Goal: Transaction & Acquisition: Purchase product/service

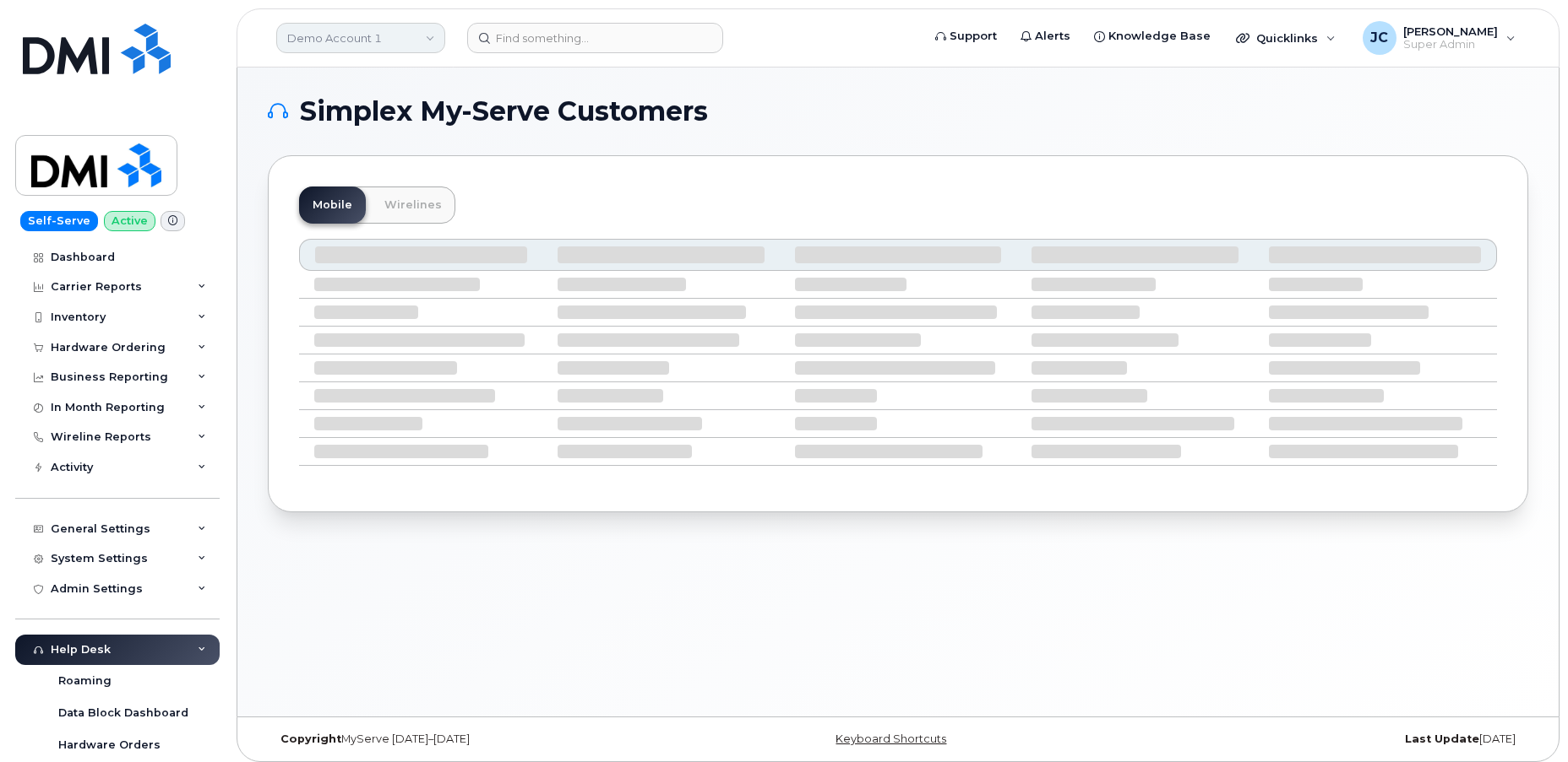
click at [363, 34] on link "Demo Account 1" at bounding box center [360, 38] width 169 height 31
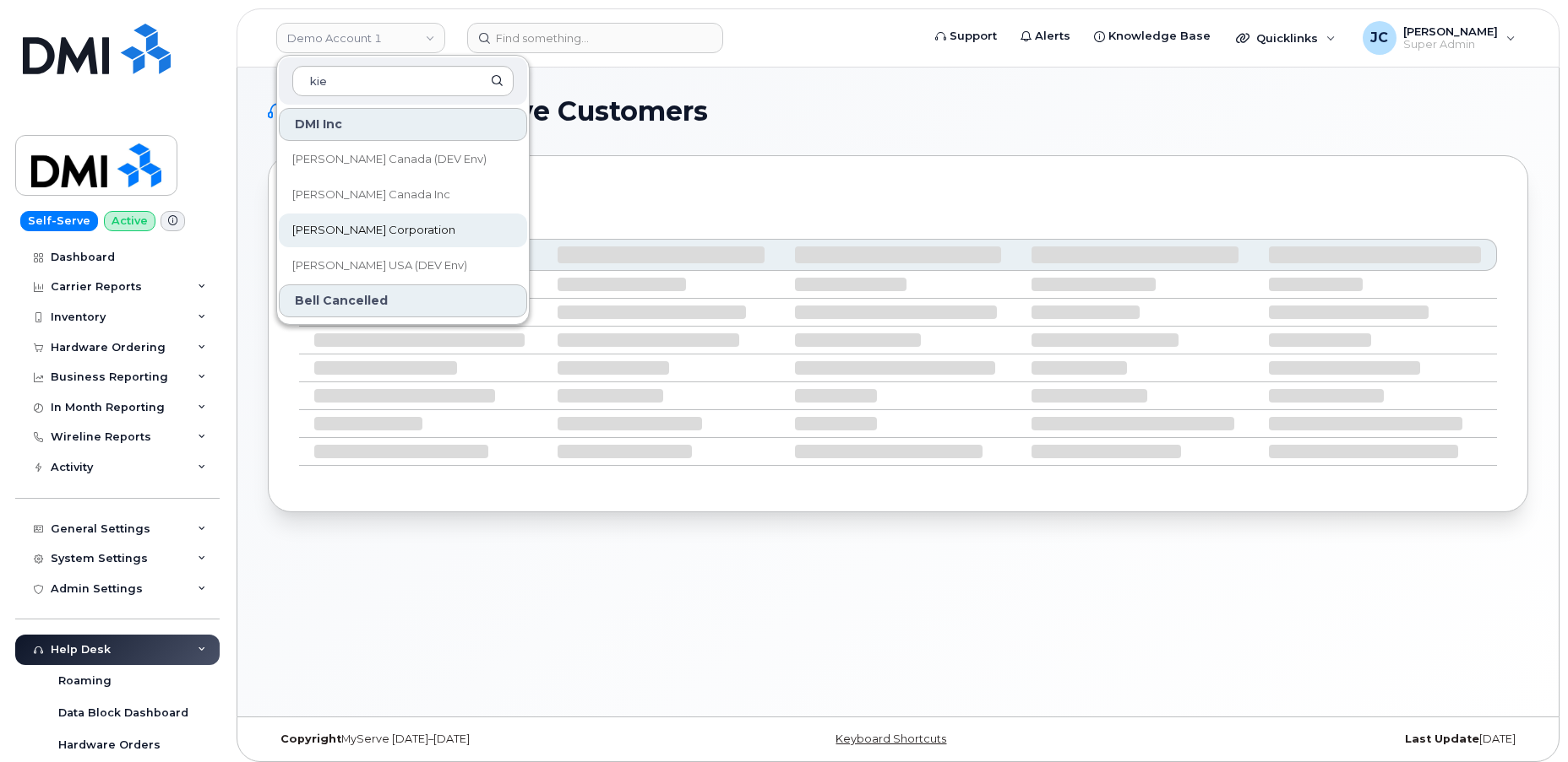
type input "kie"
click at [337, 226] on span "[PERSON_NAME] Corporation" at bounding box center [374, 231] width 163 height 17
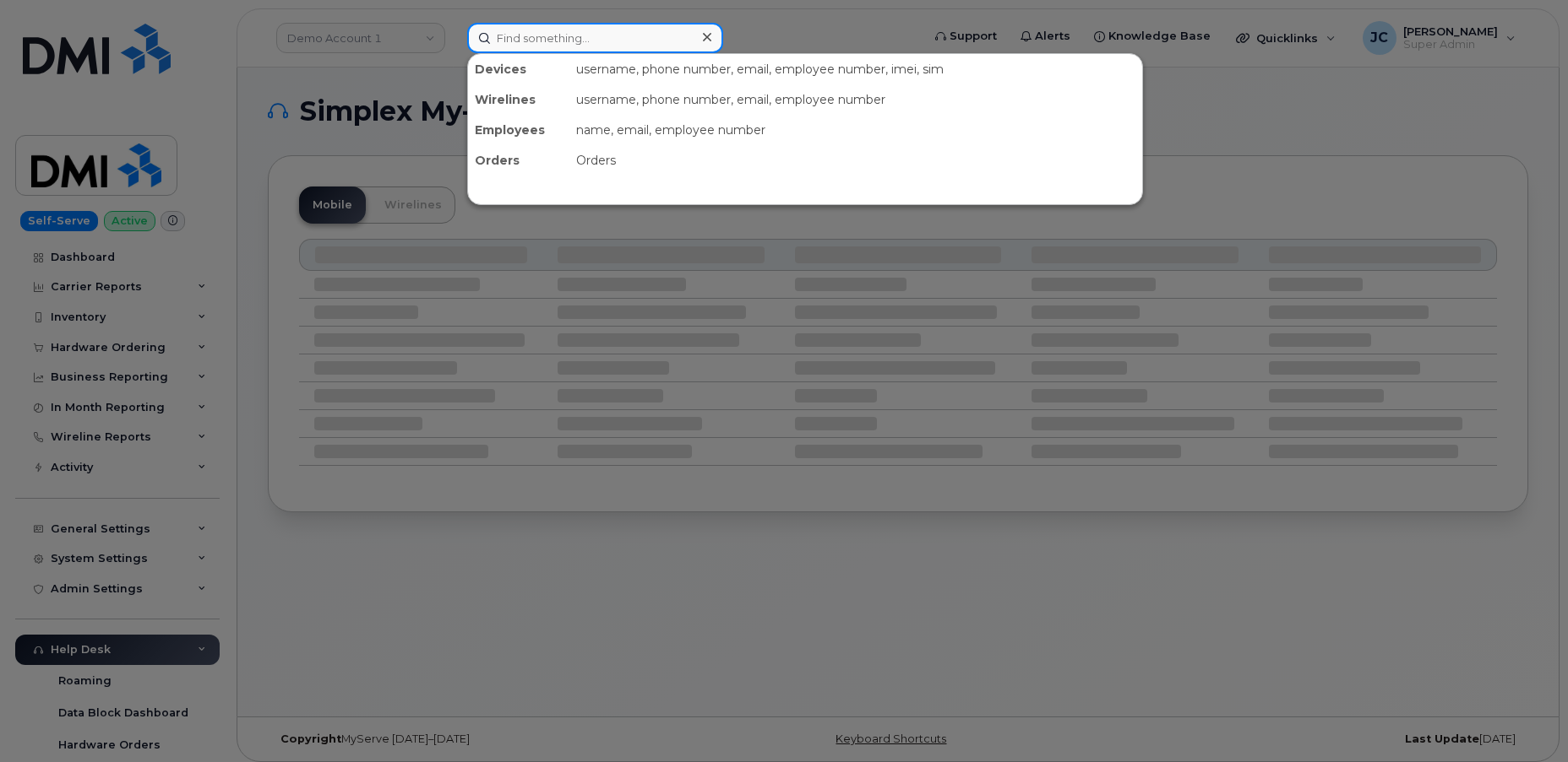
click at [592, 33] on input at bounding box center [595, 38] width 256 height 31
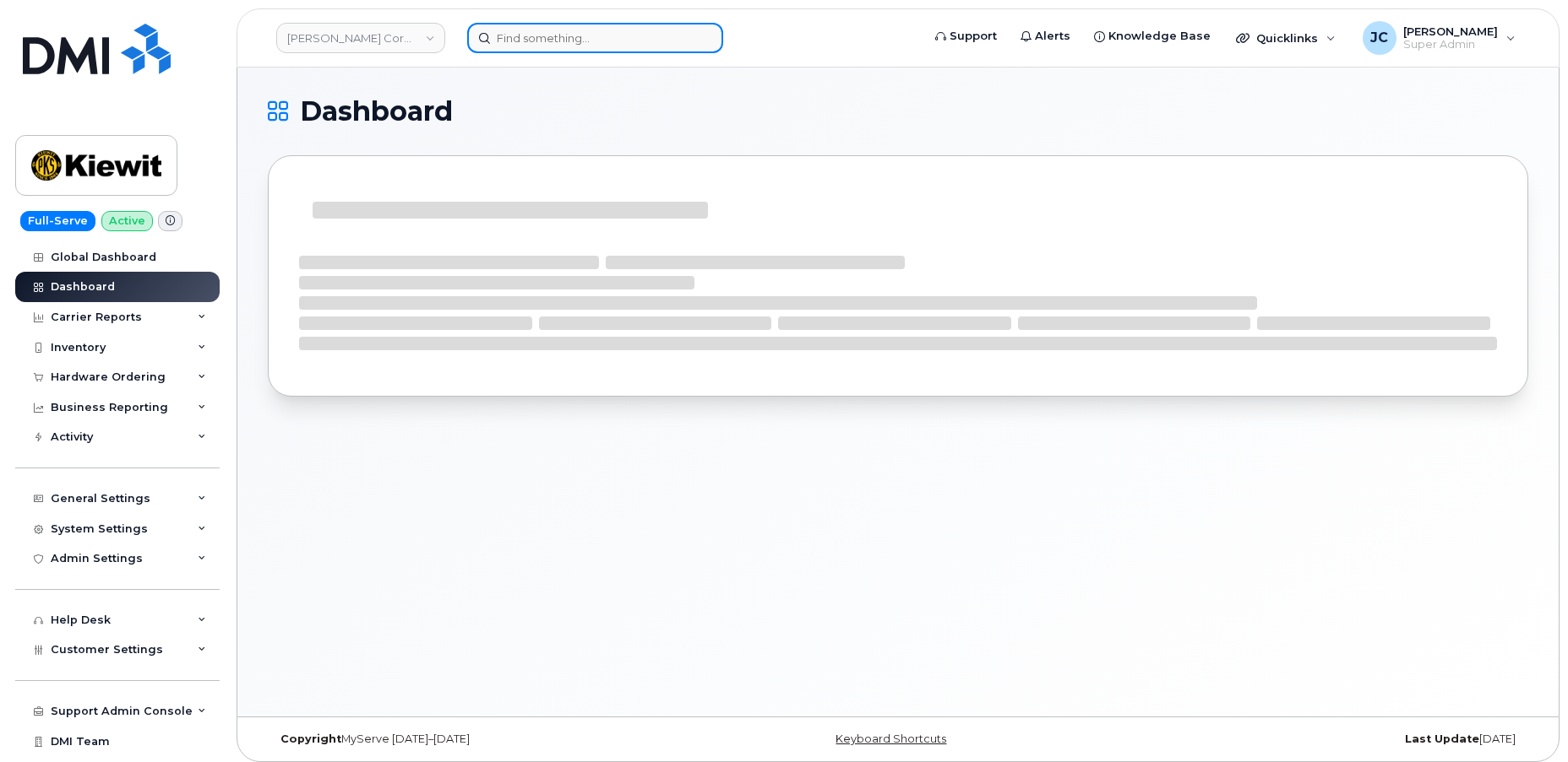
click at [591, 33] on input at bounding box center [595, 38] width 256 height 31
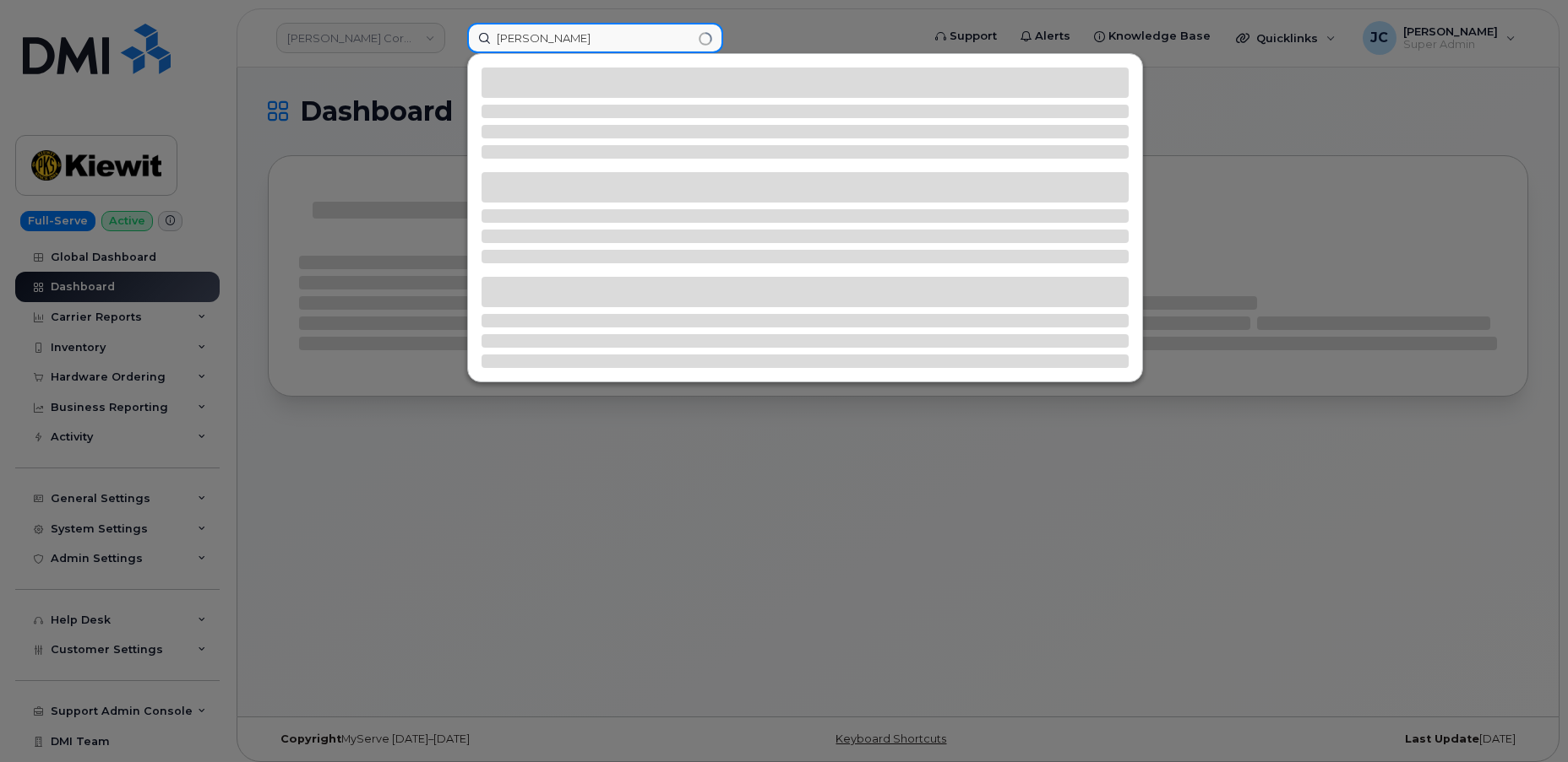
type input "brett smith"
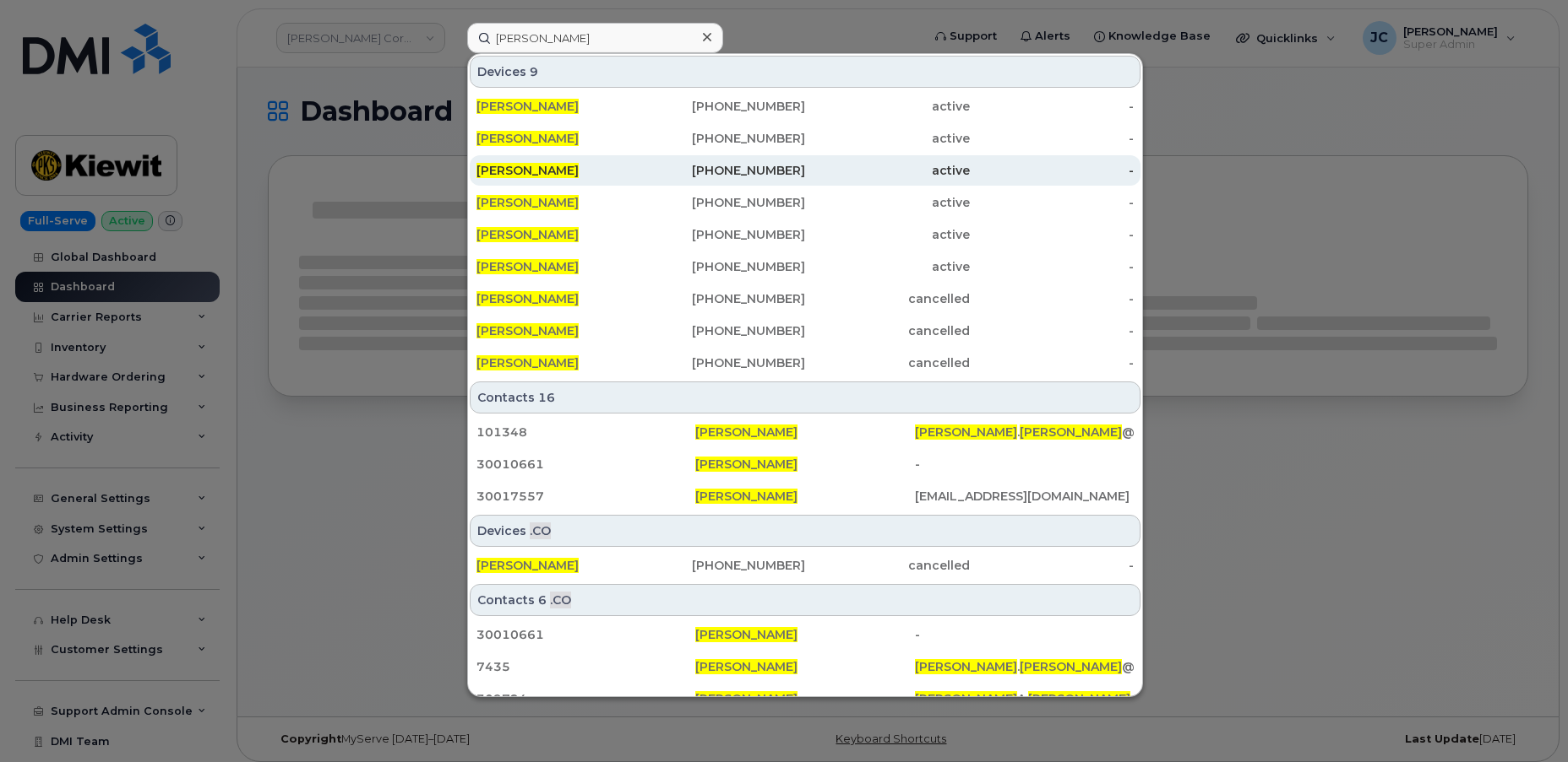
click at [529, 163] on span "BRETT SMITH" at bounding box center [527, 170] width 102 height 15
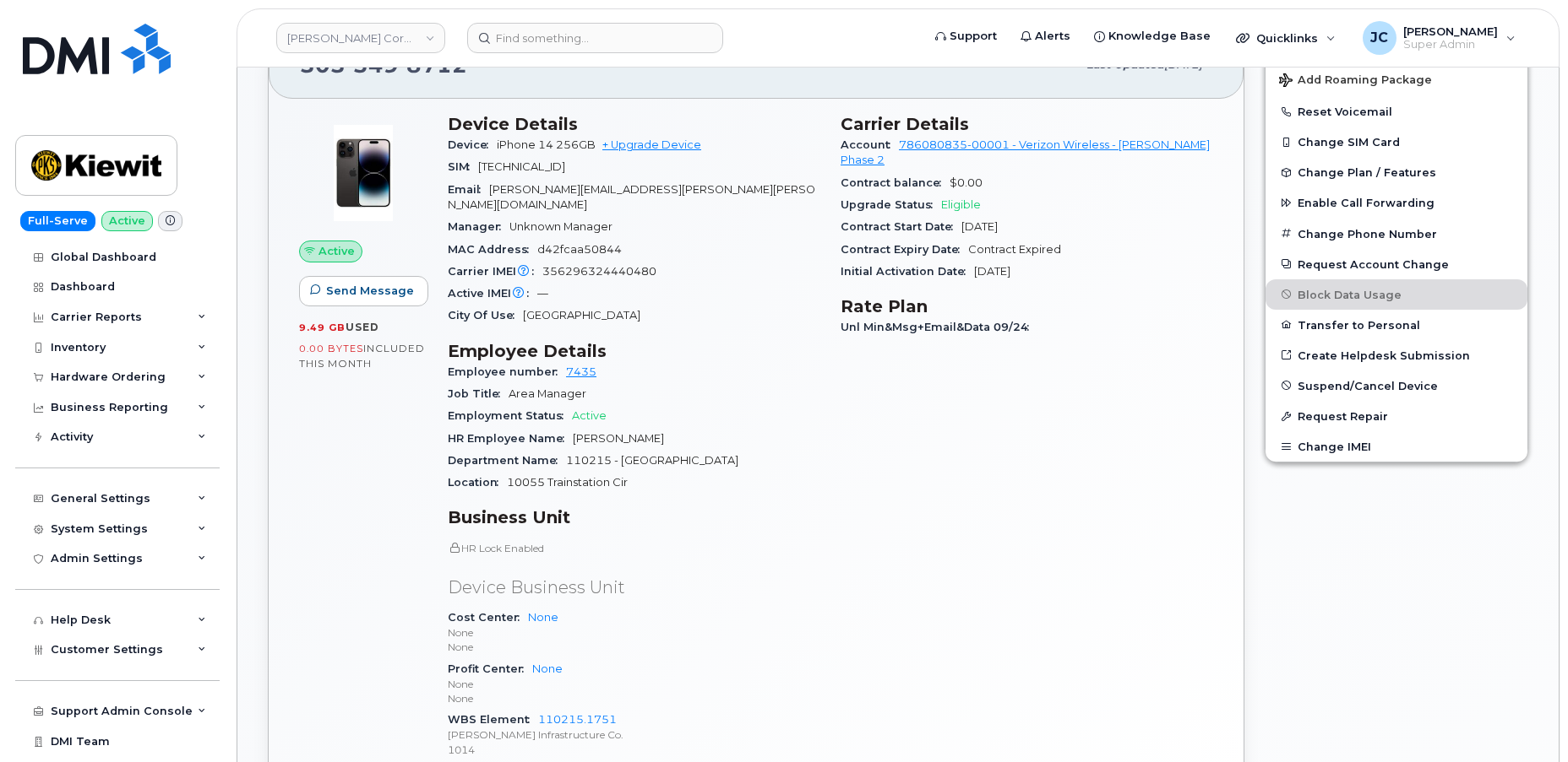
scroll to position [844, 0]
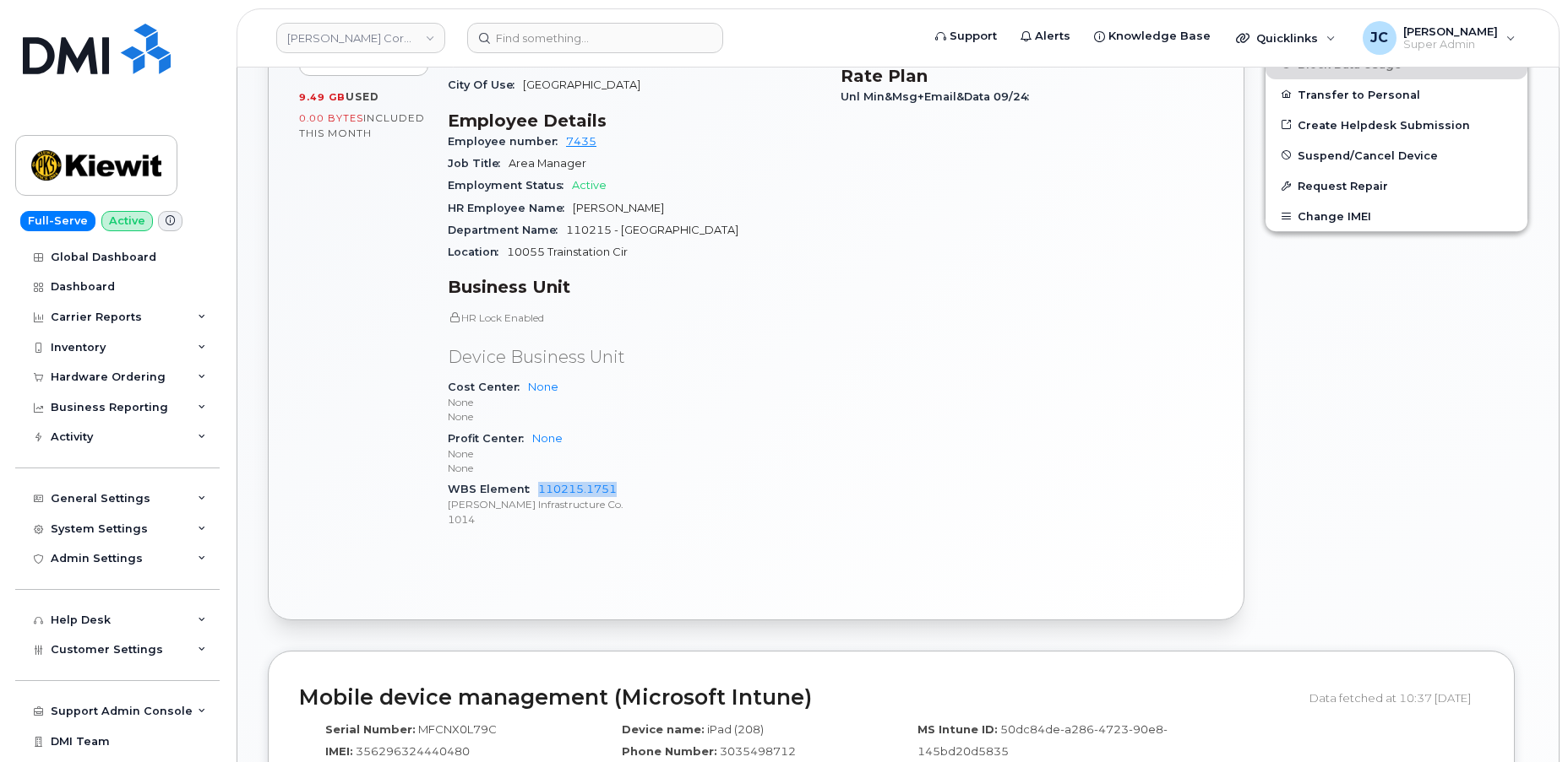
drag, startPoint x: 628, startPoint y: 470, endPoint x: 535, endPoint y: 475, distance: 93.1
click at [533, 479] on div "WBS Element 110215.1751 Kiewit Infrastructure Co. 1014" at bounding box center [633, 504] width 373 height 52
copy link "110215.1751"
click at [197, 375] on icon at bounding box center [201, 377] width 9 height 9
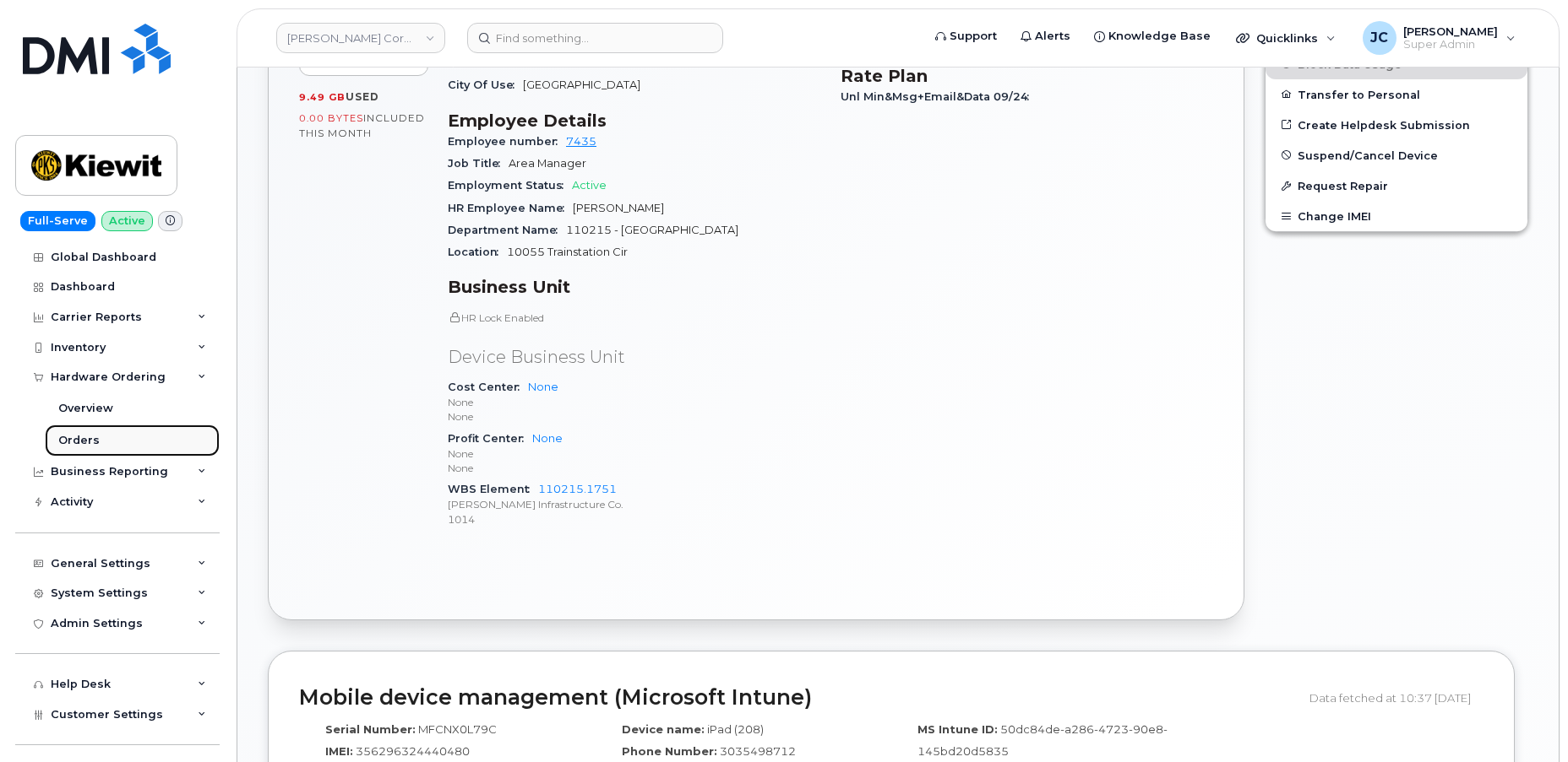
click at [88, 436] on div "Orders" at bounding box center [79, 440] width 41 height 15
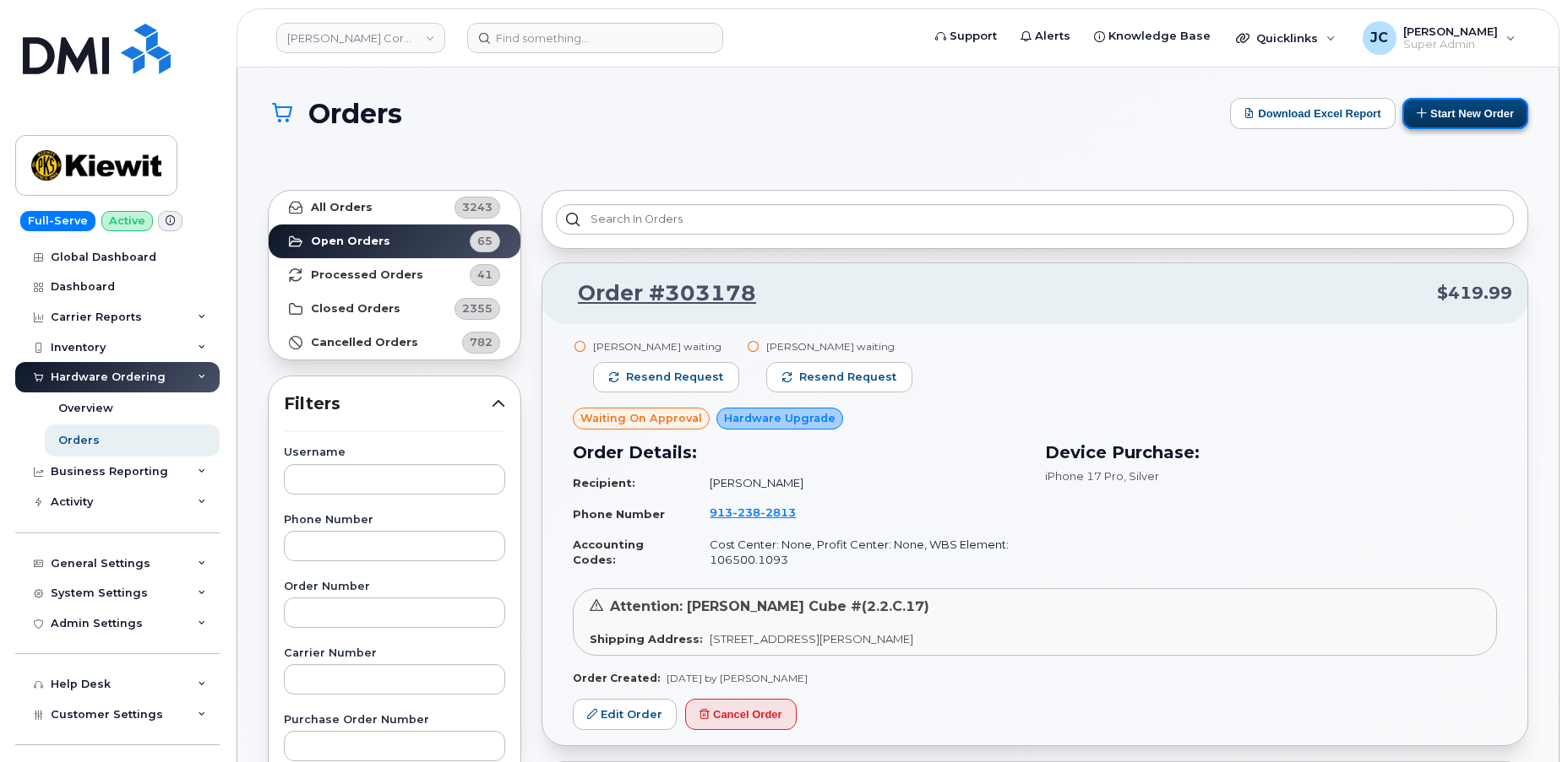
click at [1484, 110] on button "Start New Order" at bounding box center [1465, 113] width 125 height 32
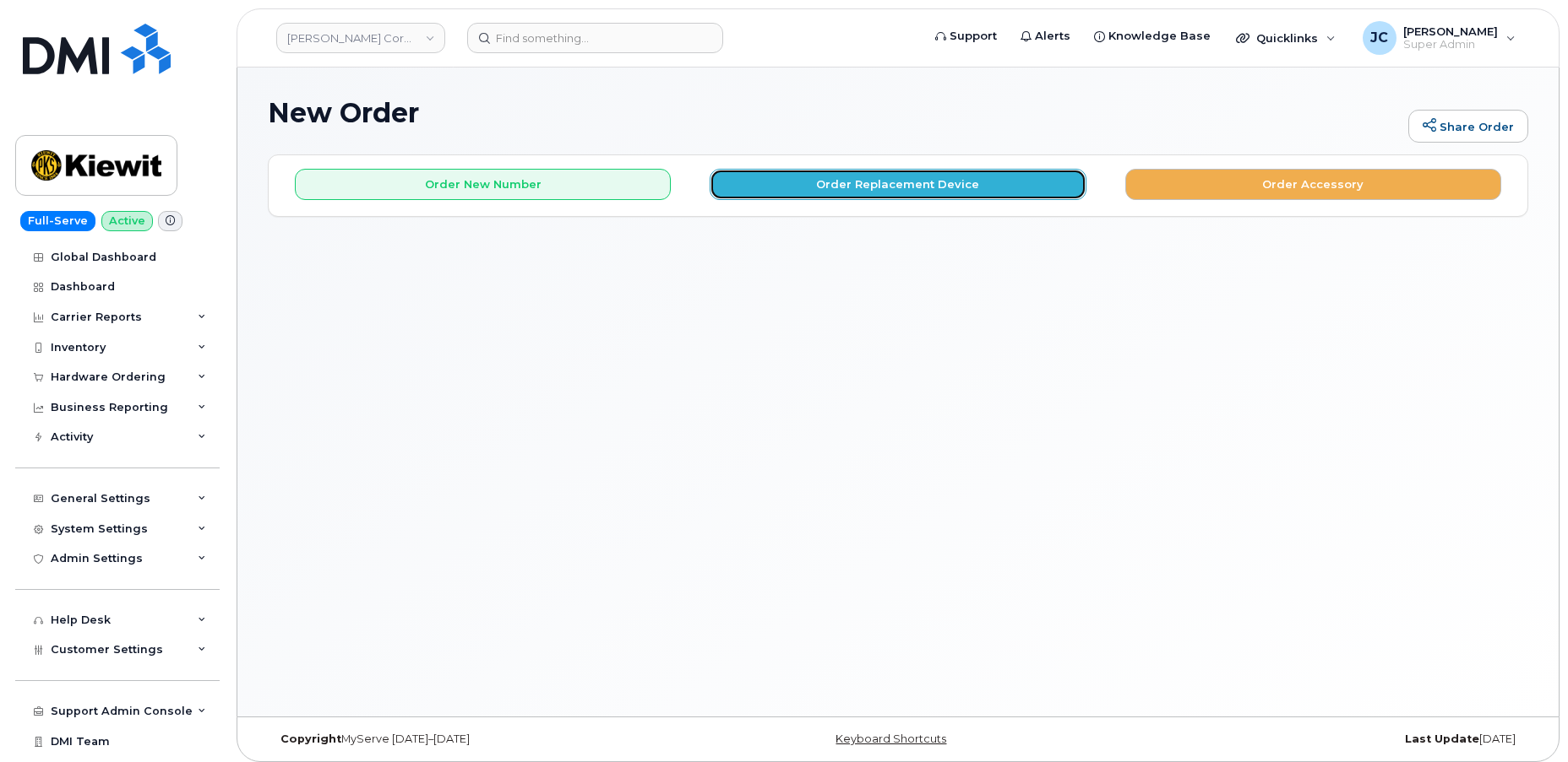
click at [883, 184] on button "Order Replacement Device" at bounding box center [898, 184] width 375 height 32
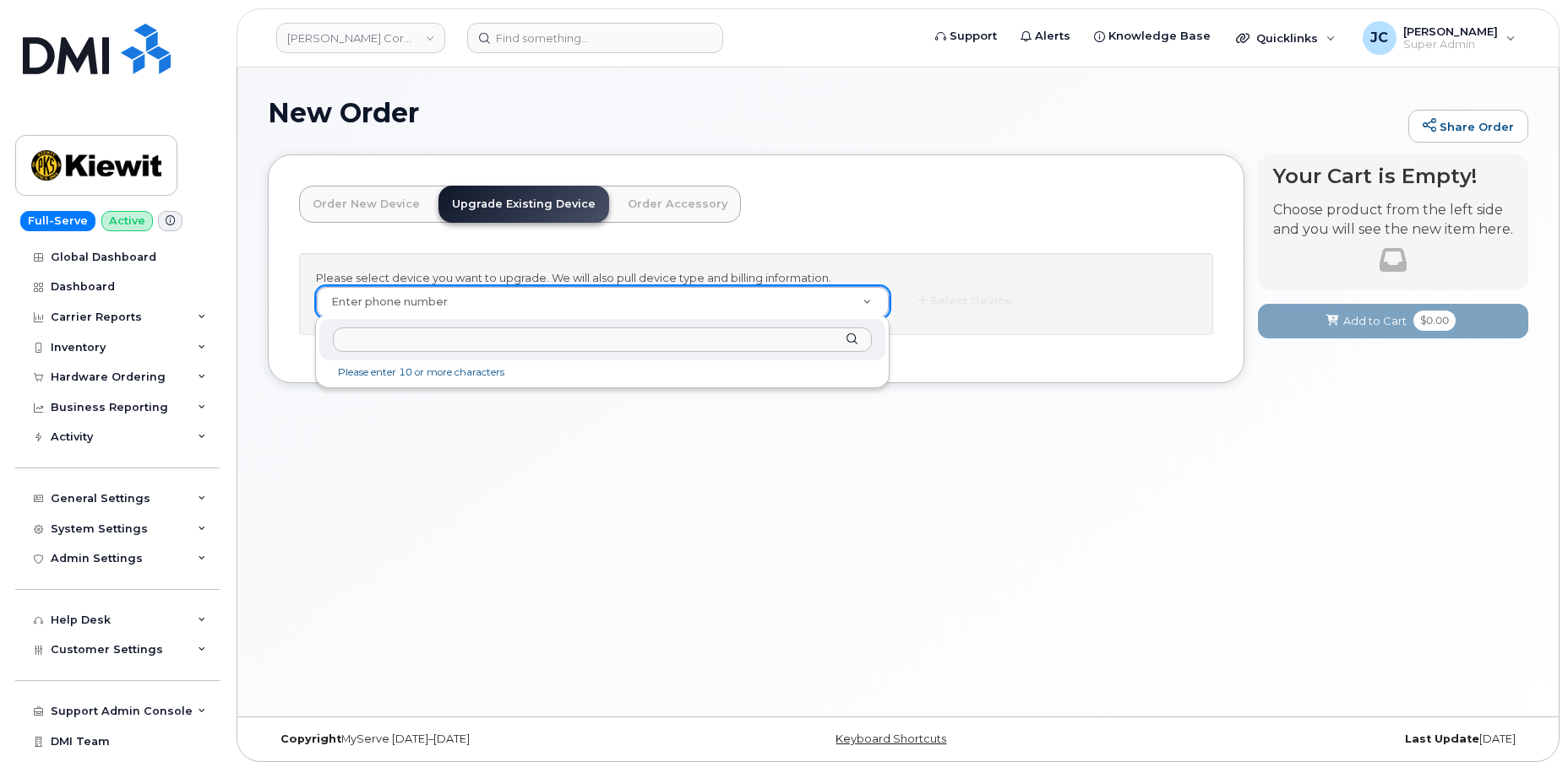
click at [410, 339] on input "text" at bounding box center [602, 340] width 539 height 25
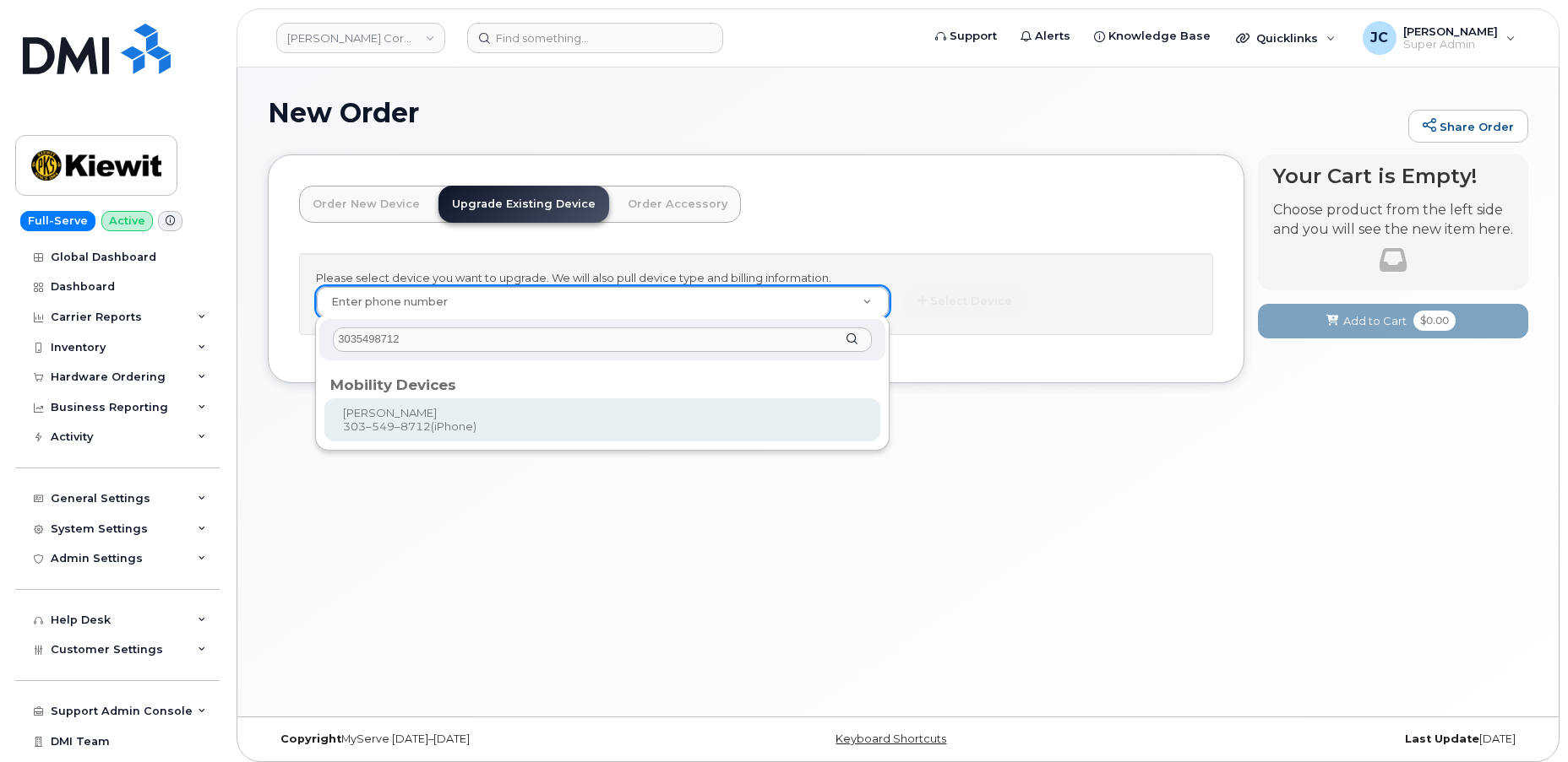
type input "3035498712"
type input "1166088"
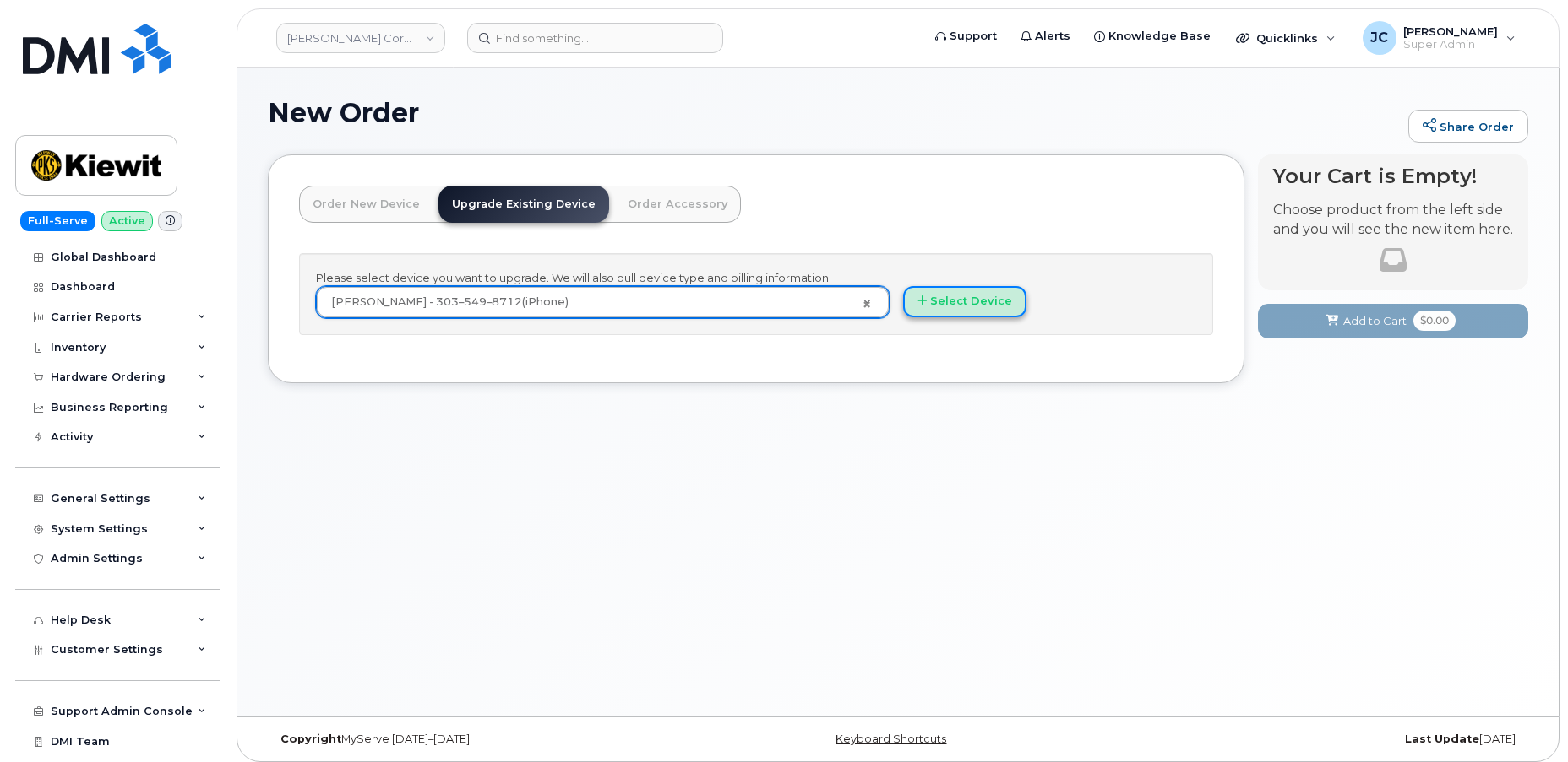
click at [973, 306] on button "Select Device" at bounding box center [965, 302] width 124 height 32
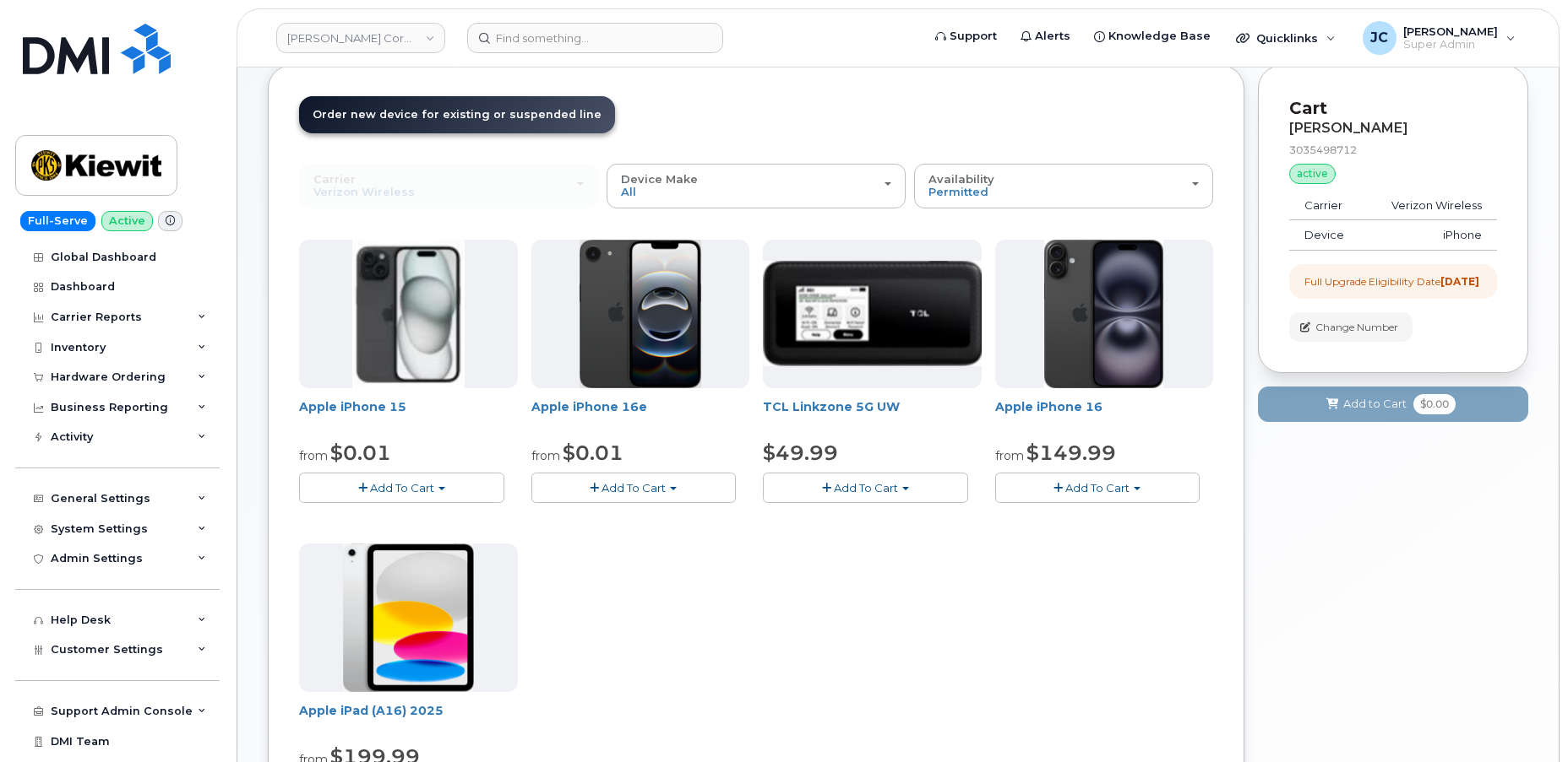
scroll to position [76, 0]
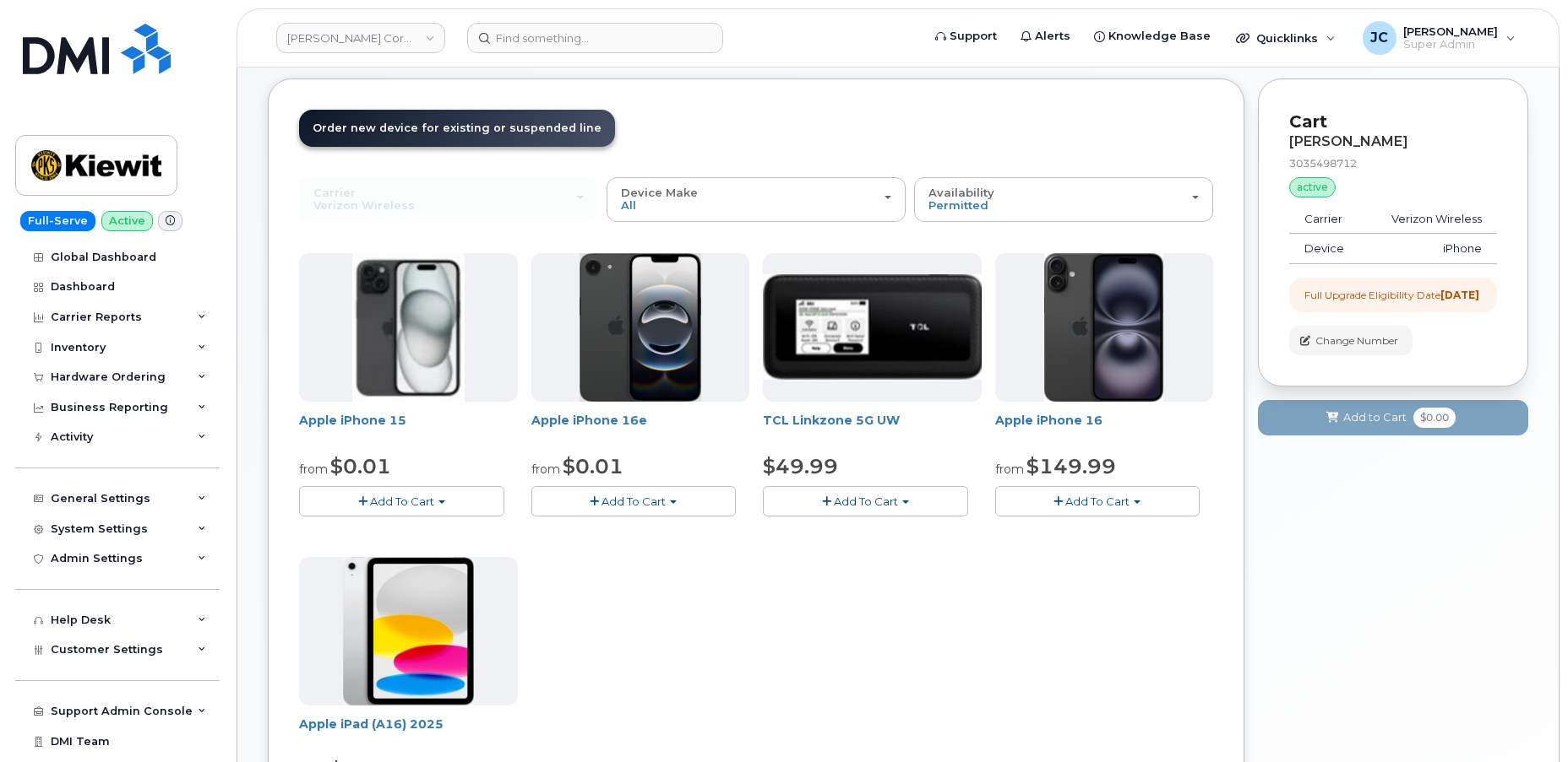
click at [1135, 501] on span "button" at bounding box center [1136, 503] width 7 height 4
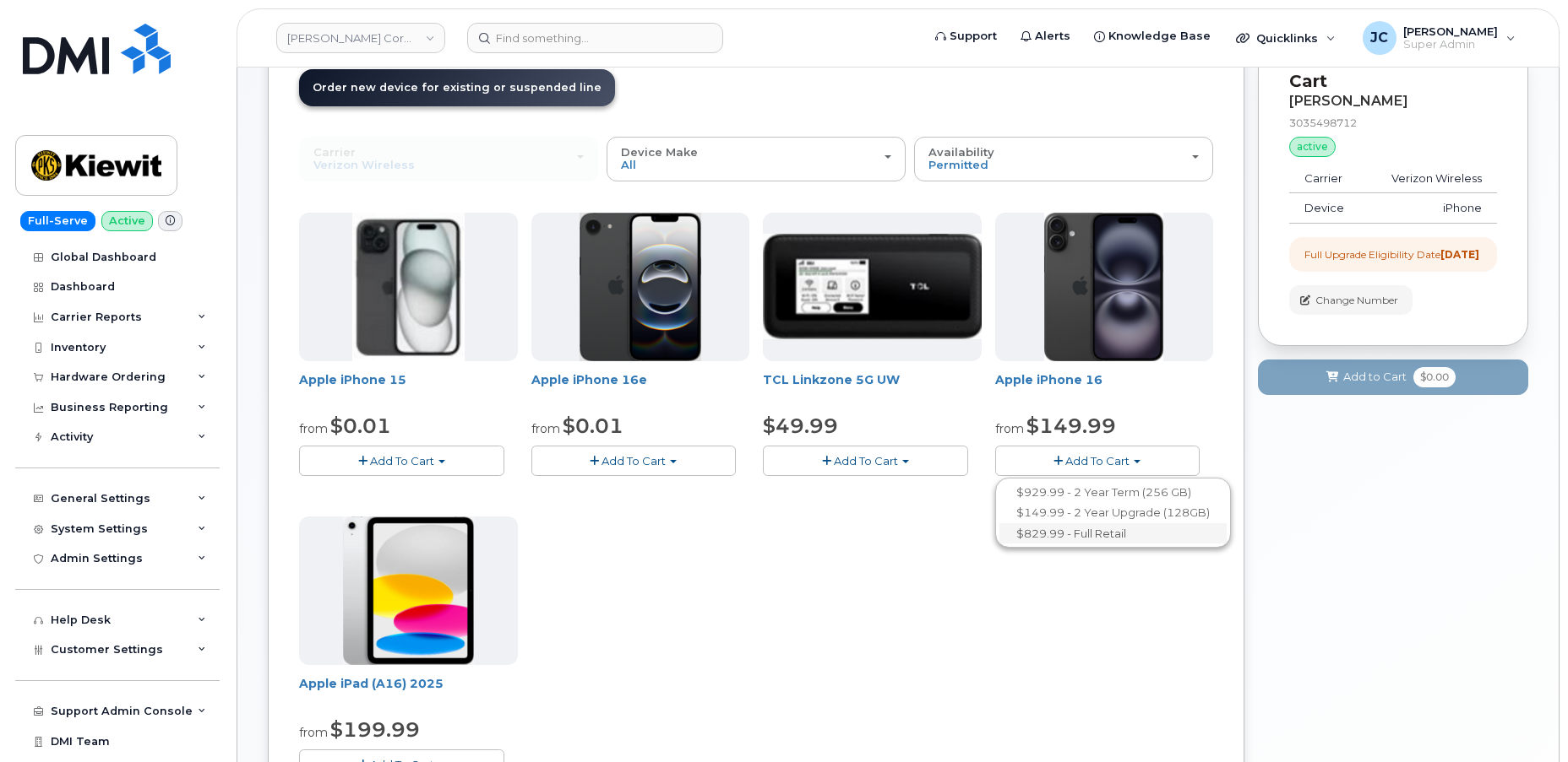
scroll to position [153, 0]
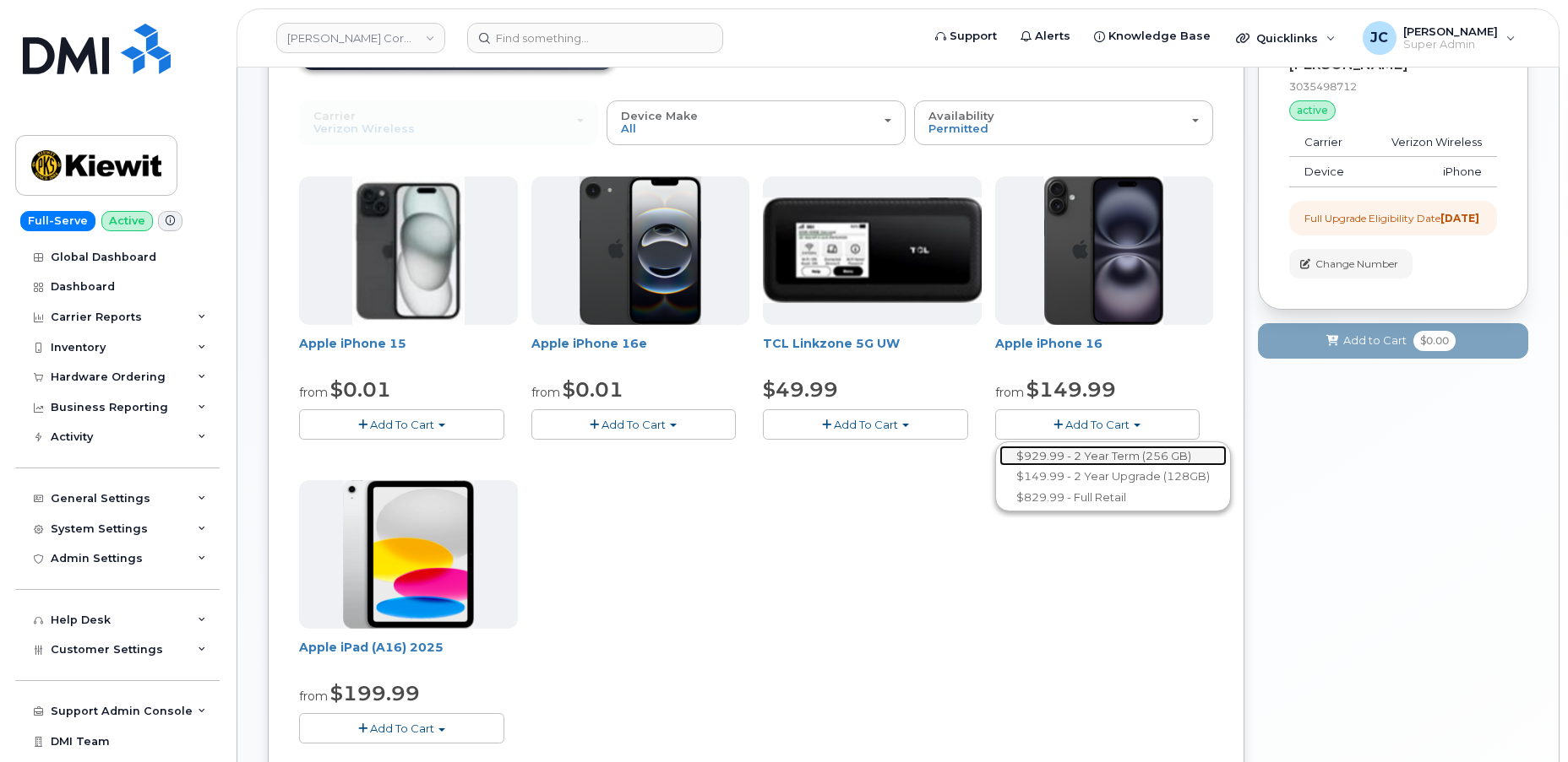
click at [1131, 451] on link "$929.99 - 2 Year Term (256 GB)" at bounding box center [1112, 457] width 227 height 21
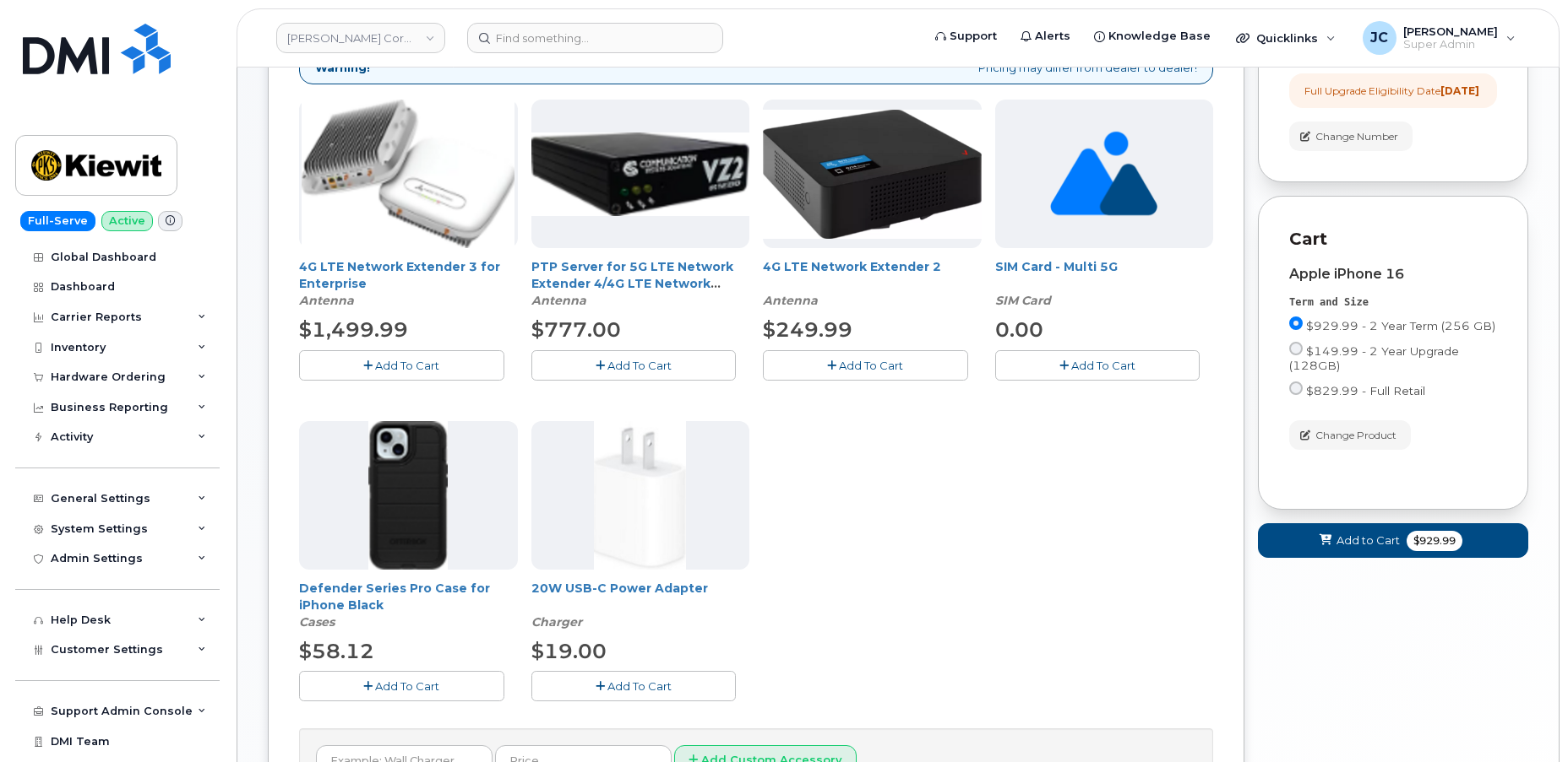
scroll to position [306, 0]
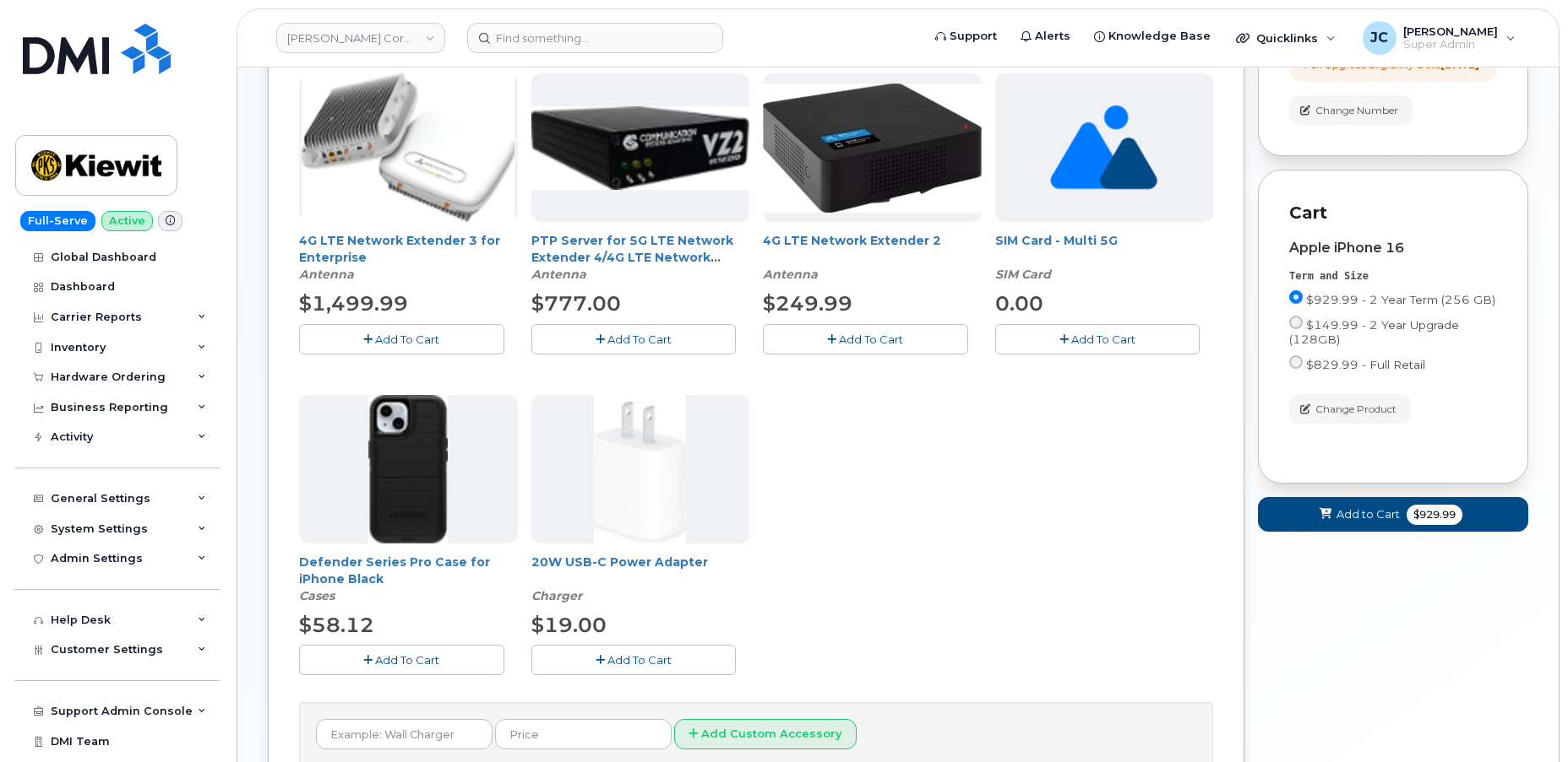
click at [372, 655] on icon "button" at bounding box center [368, 660] width 10 height 11
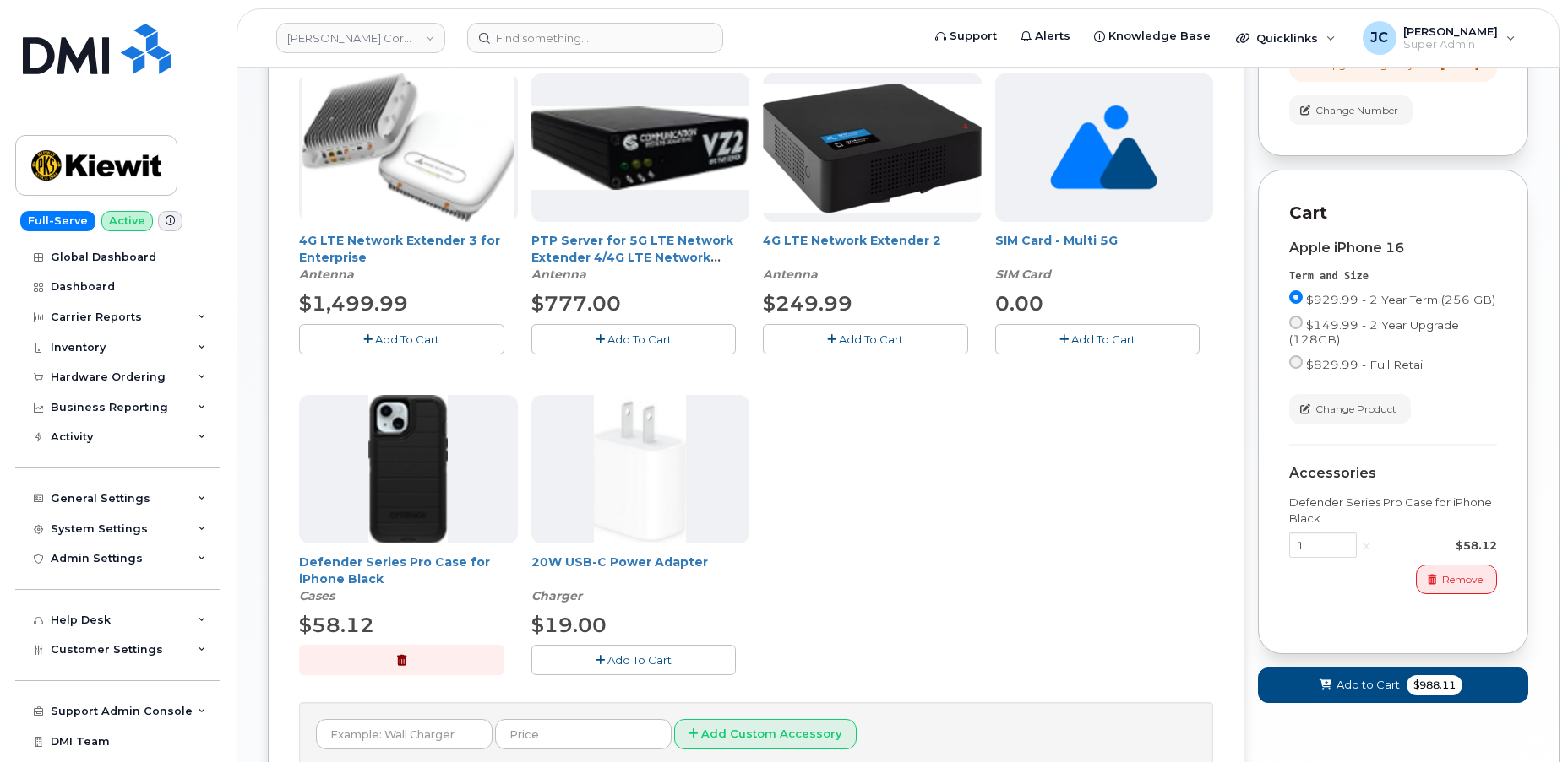
click at [638, 661] on span "Add To Cart" at bounding box center [639, 661] width 64 height 13
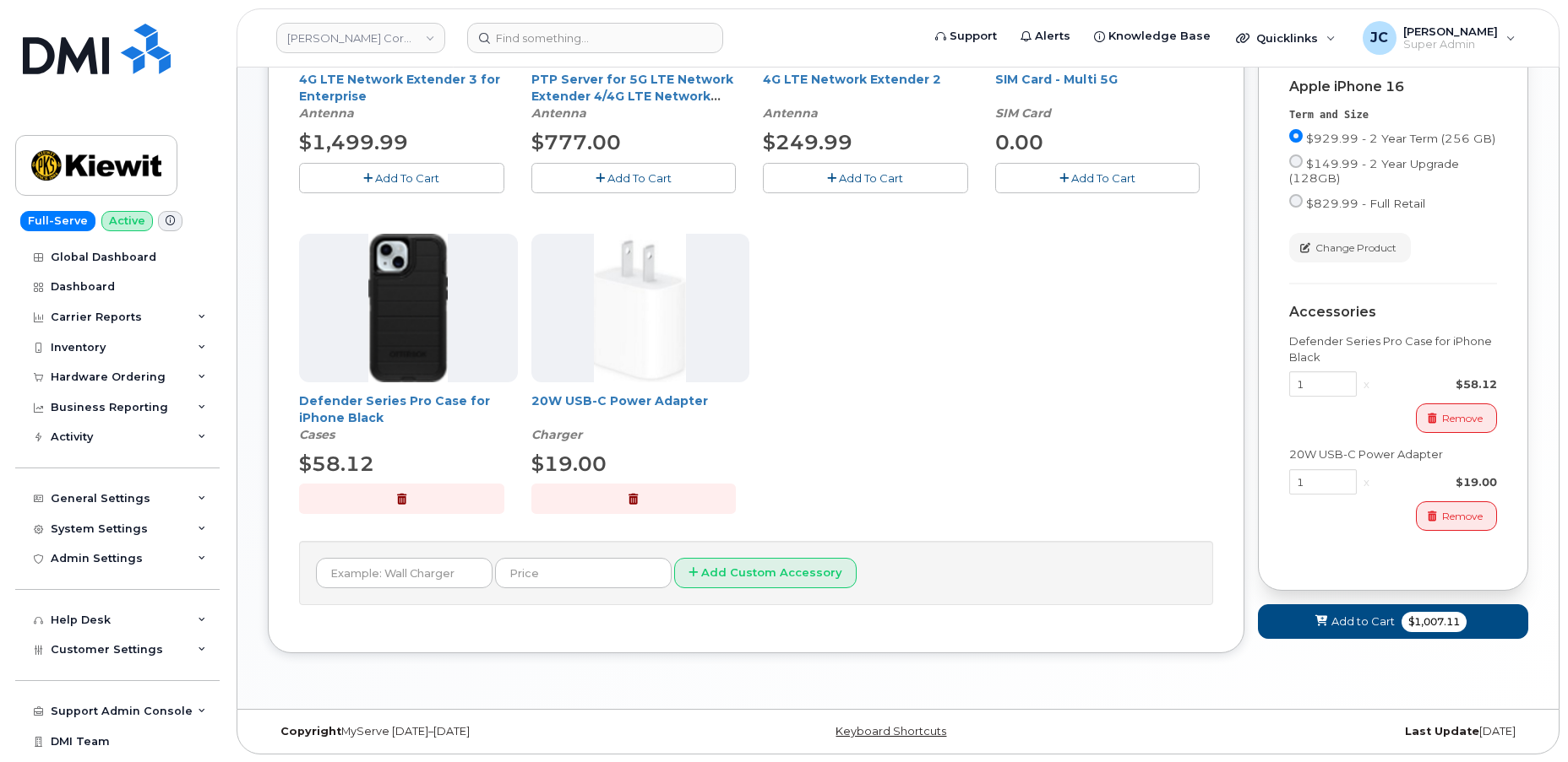
scroll to position [469, 0]
click at [1372, 629] on span "Add to Cart" at bounding box center [1363, 620] width 63 height 16
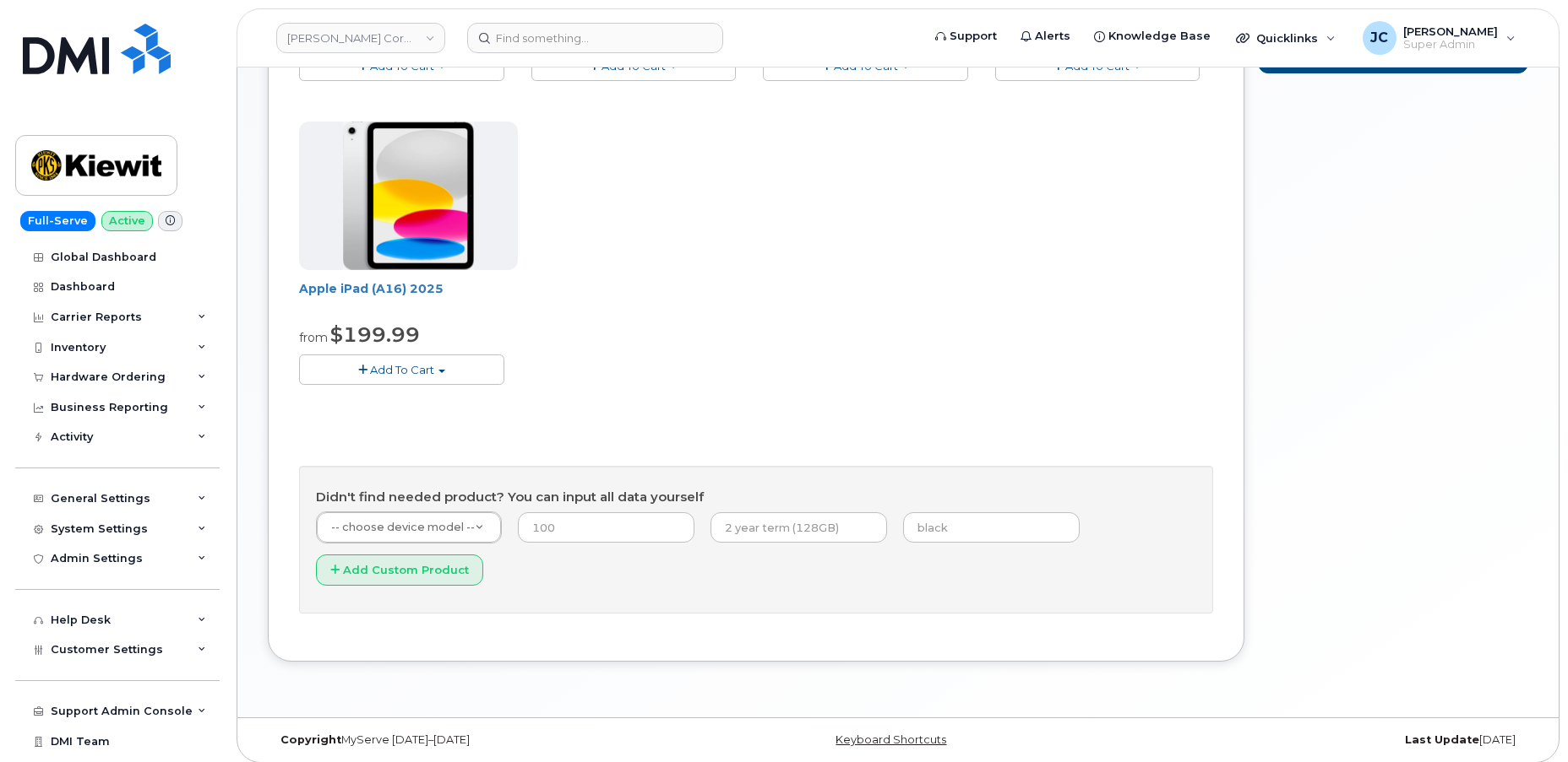
scroll to position [56, 0]
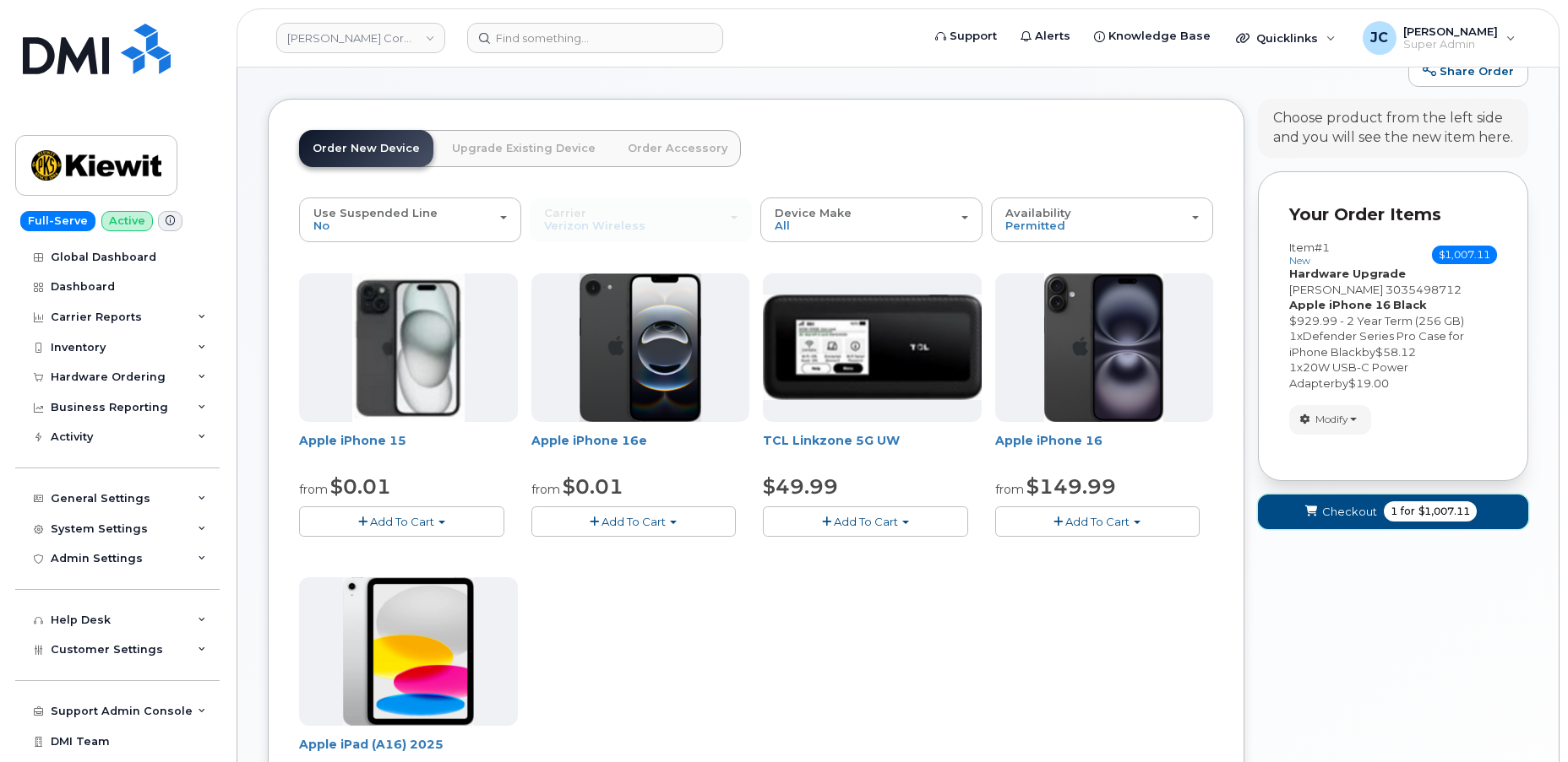
click at [1346, 508] on span "Checkout" at bounding box center [1349, 511] width 55 height 16
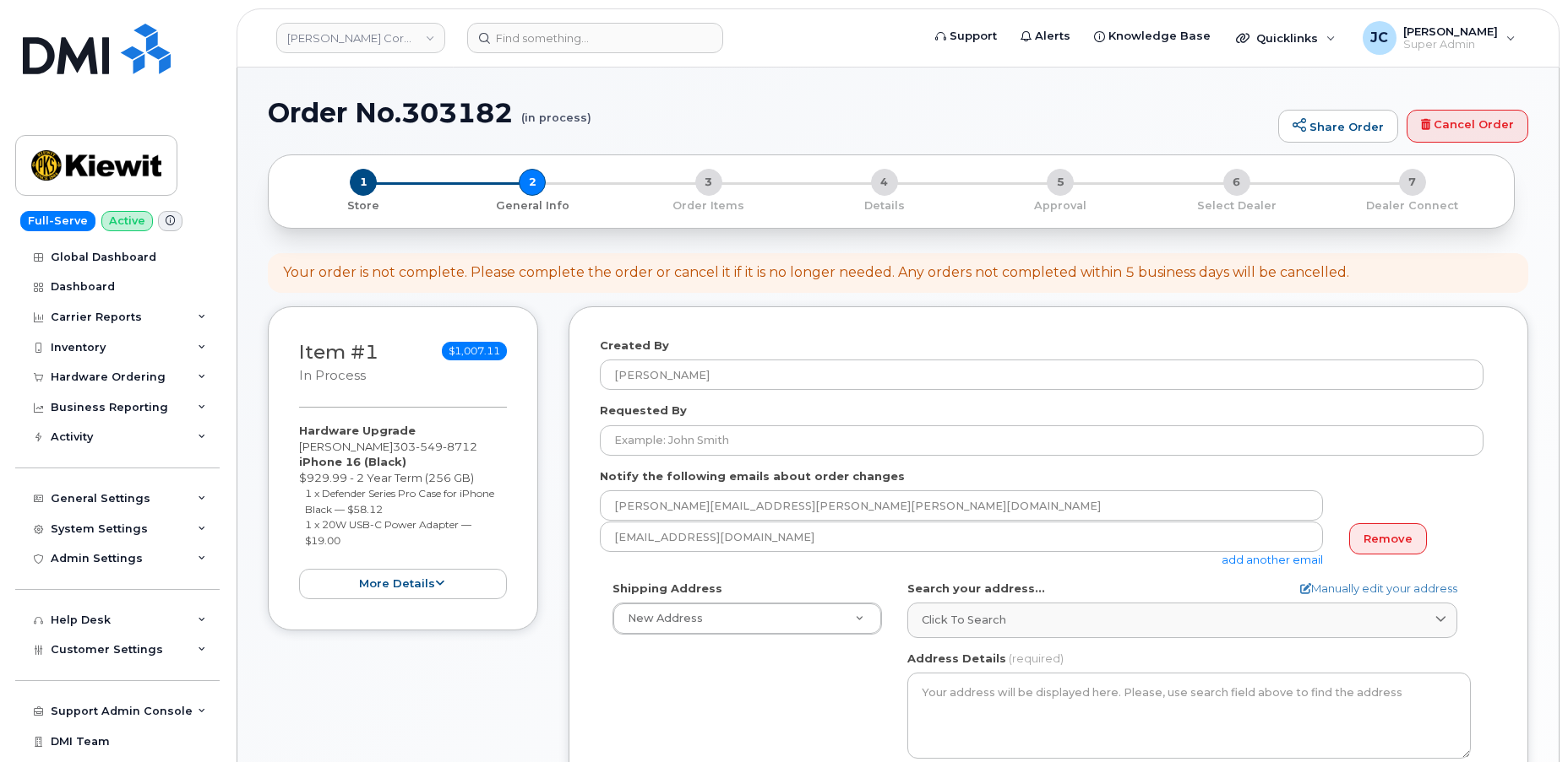
select select
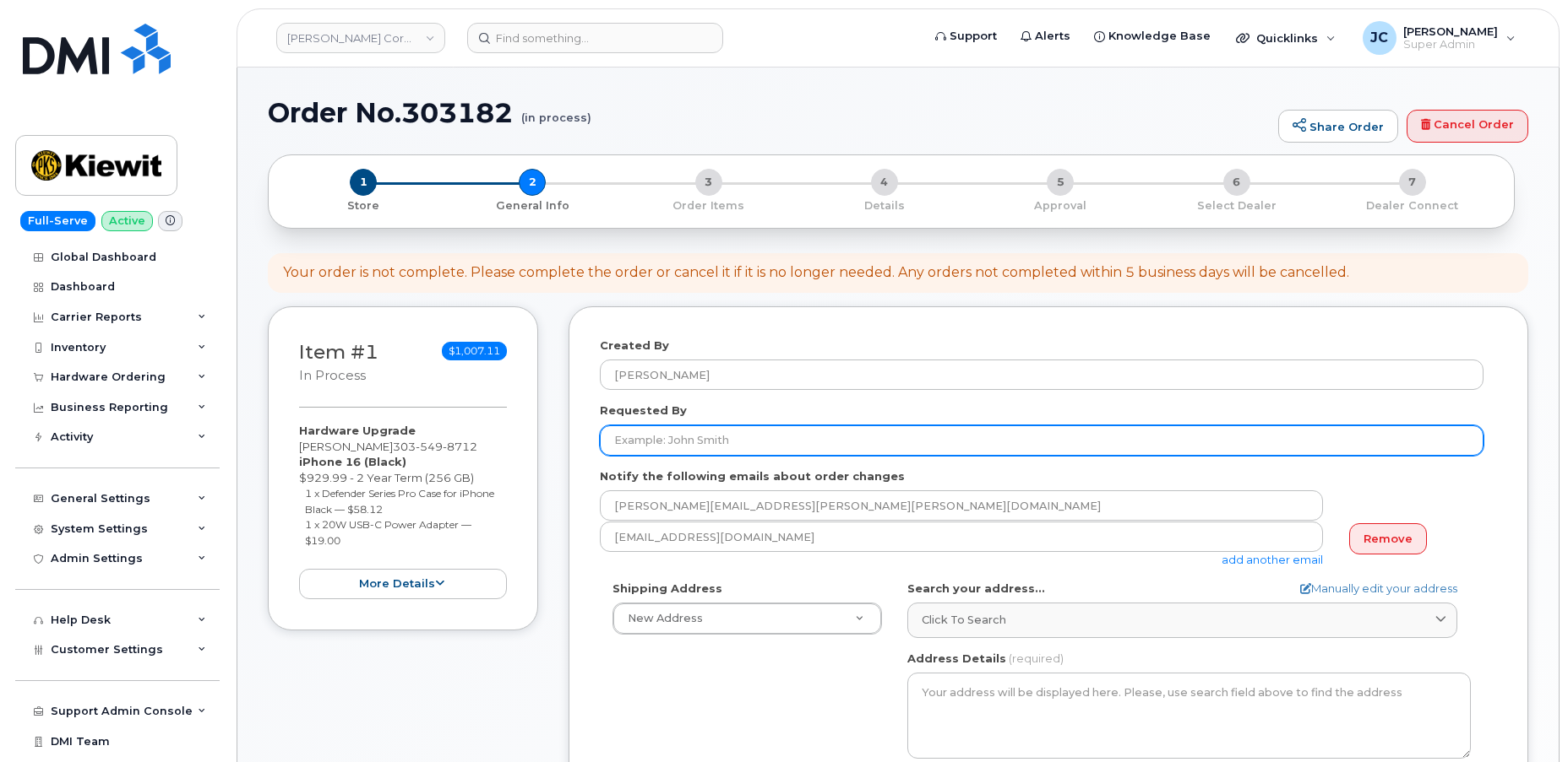
click at [709, 437] on input "Requested By" at bounding box center [1041, 440] width 883 height 31
paste input "[PERSON_NAME]"
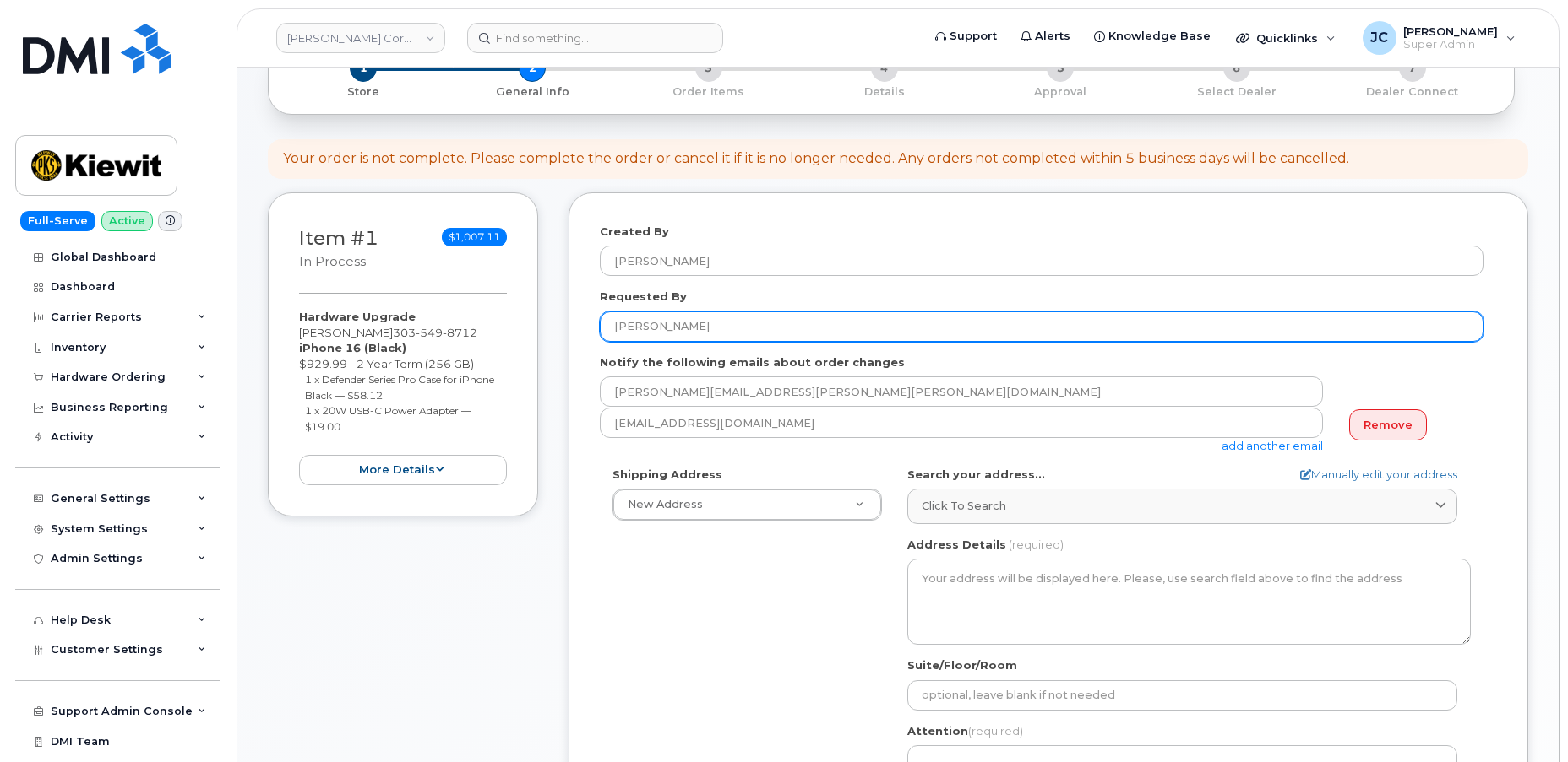
scroll to position [153, 0]
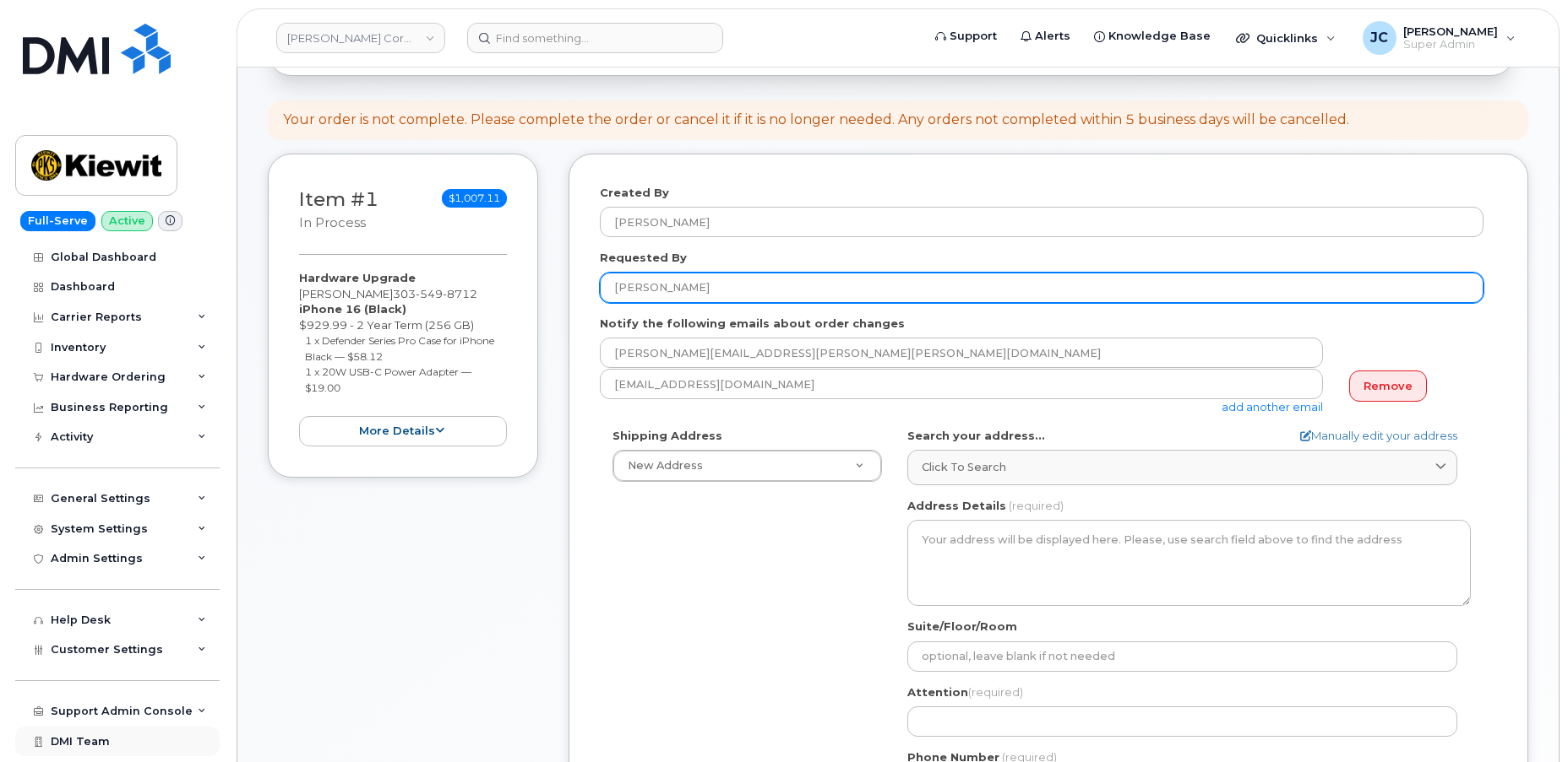
type input "[PERSON_NAME]"
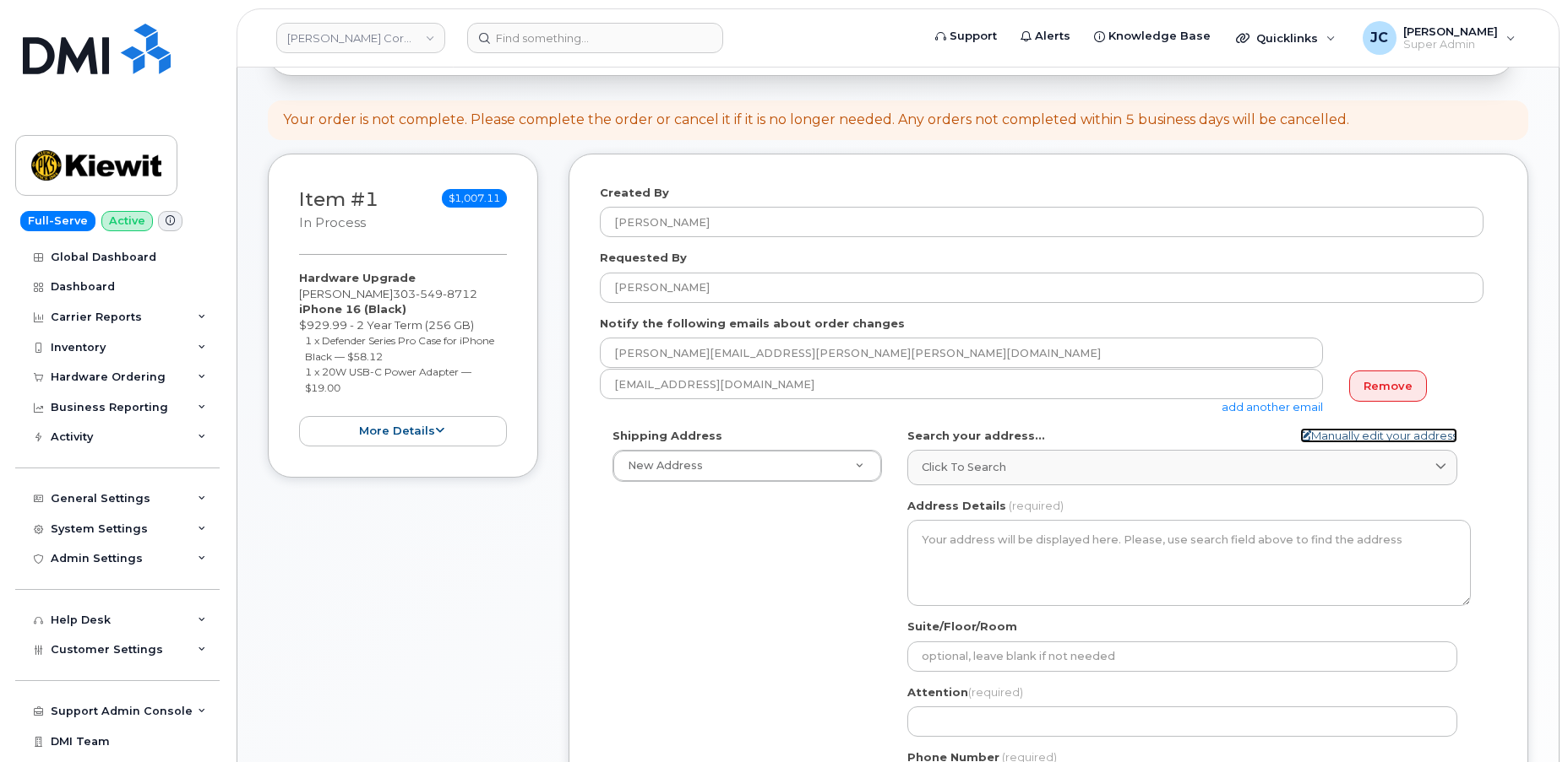
drag, startPoint x: 1305, startPoint y: 434, endPoint x: 1304, endPoint y: 442, distance: 8.1
click at [1305, 434] on icon at bounding box center [1305, 436] width 11 height 11
select select
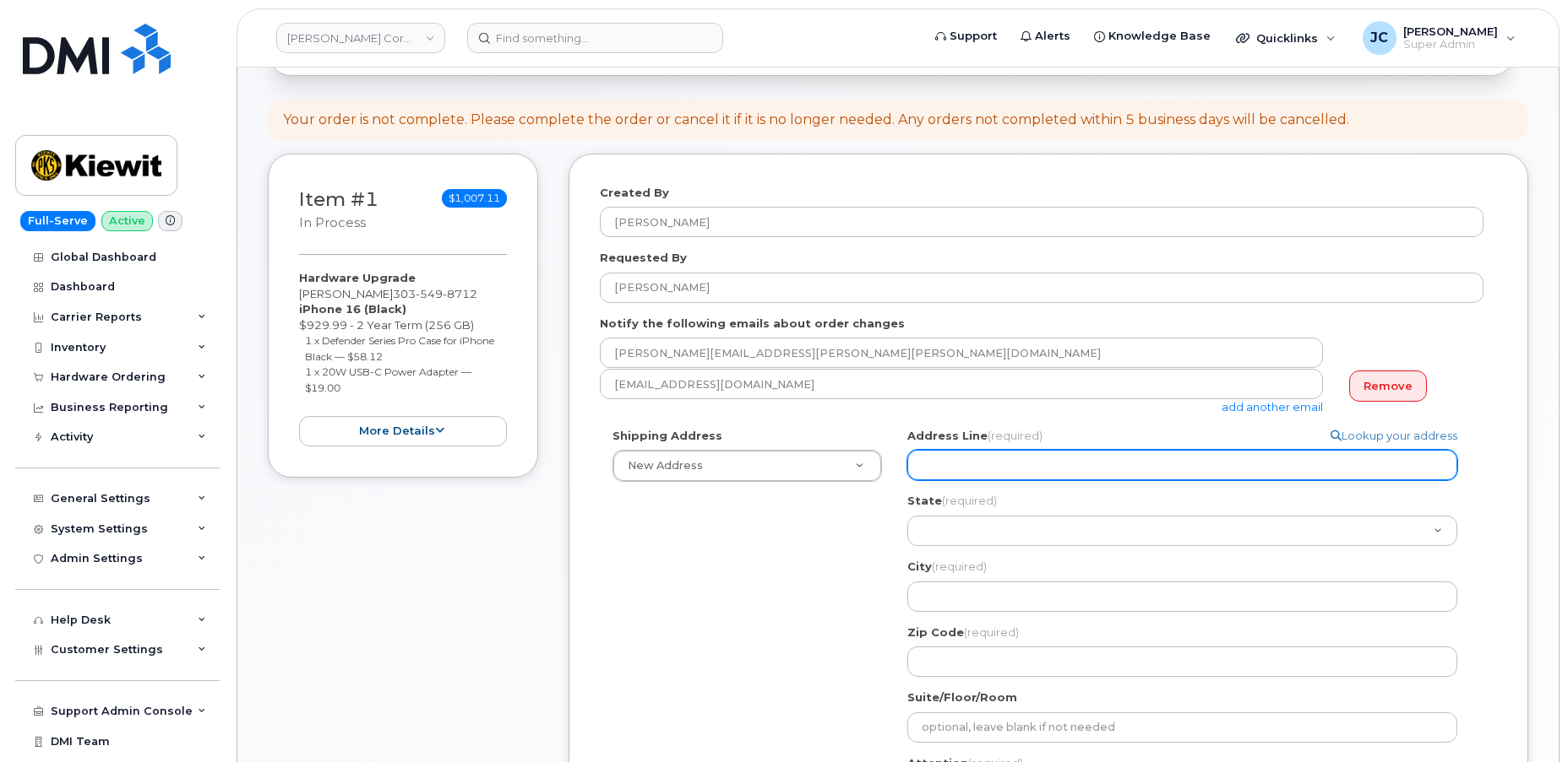
click at [977, 468] on input "Address Line (required)" at bounding box center [1182, 465] width 550 height 31
click at [964, 460] on input "Address Line (required)" at bounding box center [1182, 465] width 550 height 31
paste input "5210 West 166th Terrace"
select select
type input "5210 West 166th Terrace"
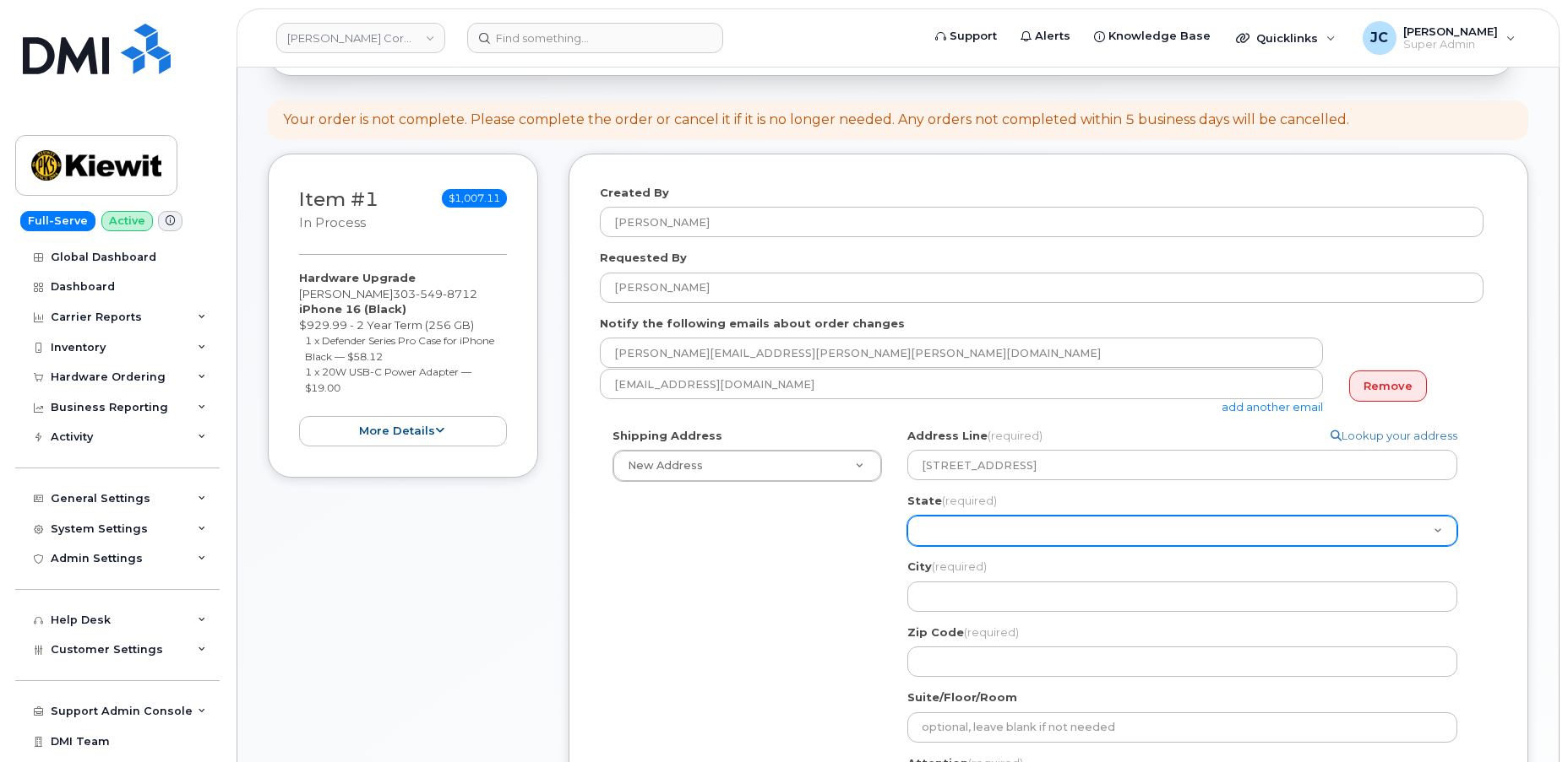
click at [943, 525] on select "Alabama Alaska American Samoa Arizona Arkansas California Colorado Connecticut …" at bounding box center [1182, 531] width 550 height 31
click at [933, 533] on select "Alabama Alaska American Samoa Arizona Arkansas California Colorado Connecticut …" at bounding box center [1182, 531] width 550 height 31
click at [931, 529] on select "Alabama Alaska American Samoa Arizona Arkansas California Colorado Connecticut …" at bounding box center [1182, 531] width 550 height 31
click at [932, 529] on select "Alabama Alaska American Samoa Arizona Arkansas California Colorado Connecticut …" at bounding box center [1182, 531] width 550 height 31
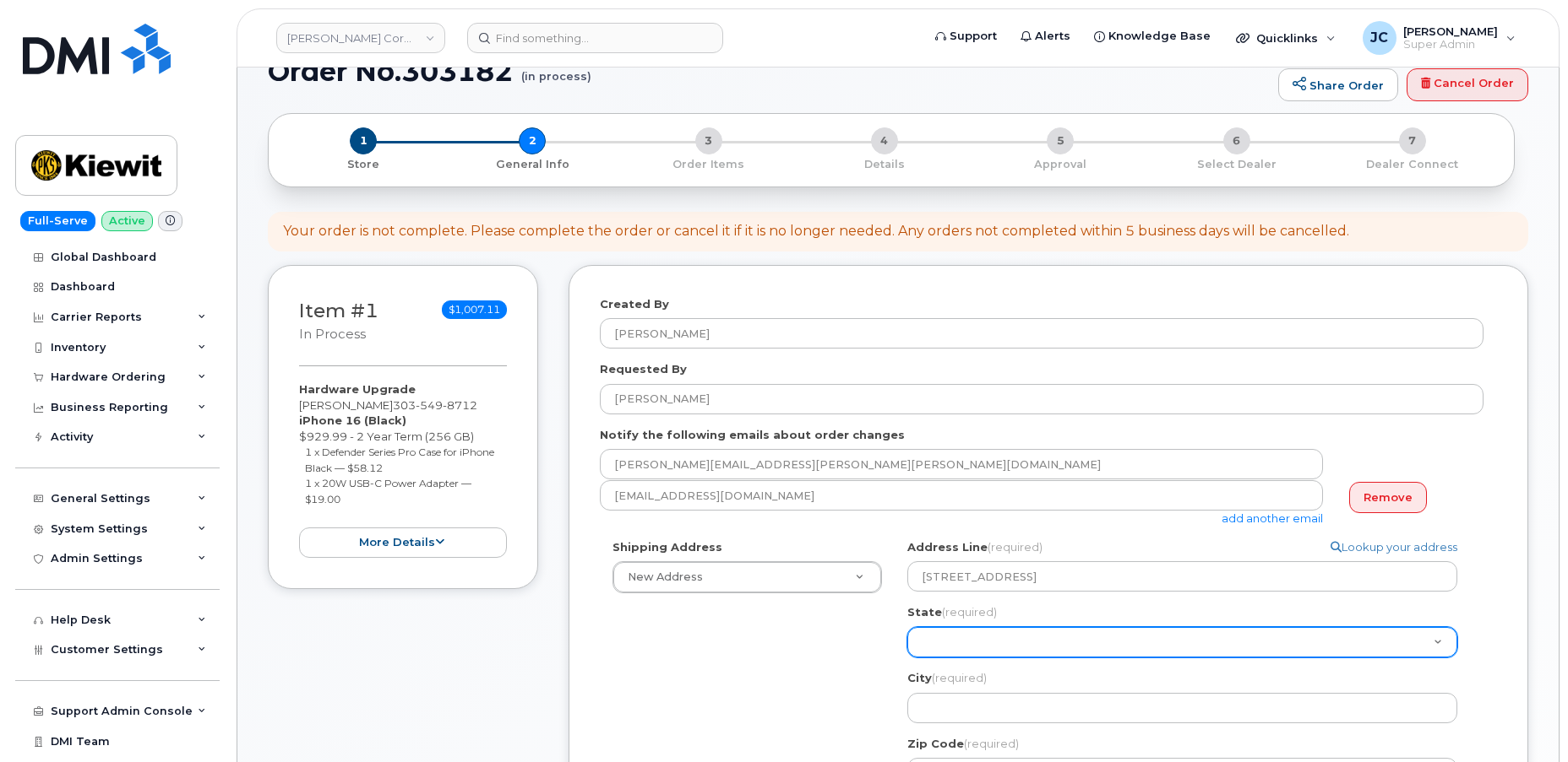
scroll to position [76, 0]
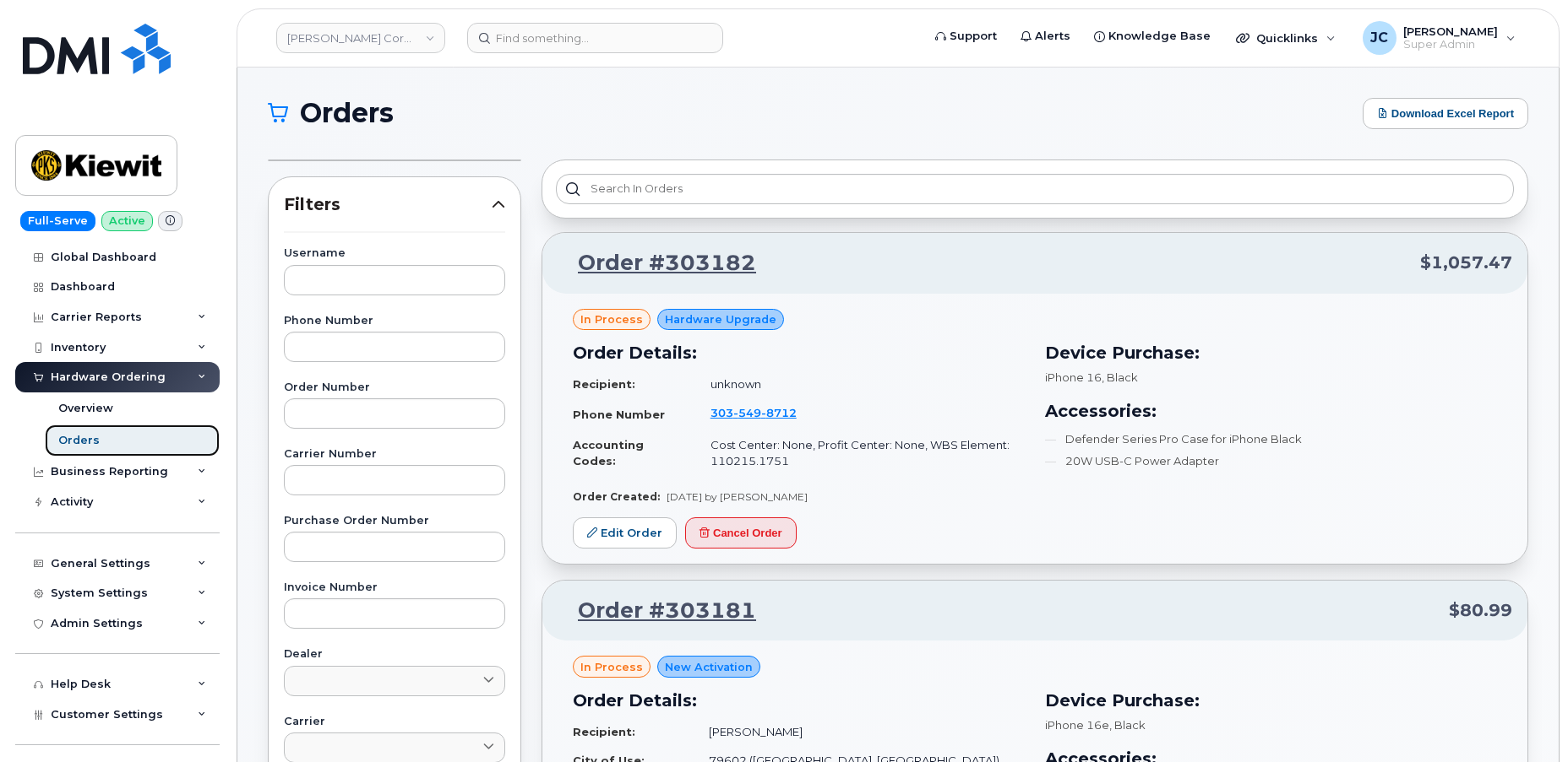
click at [97, 437] on link "Orders" at bounding box center [132, 441] width 175 height 33
click at [80, 439] on div "Orders" at bounding box center [79, 440] width 41 height 15
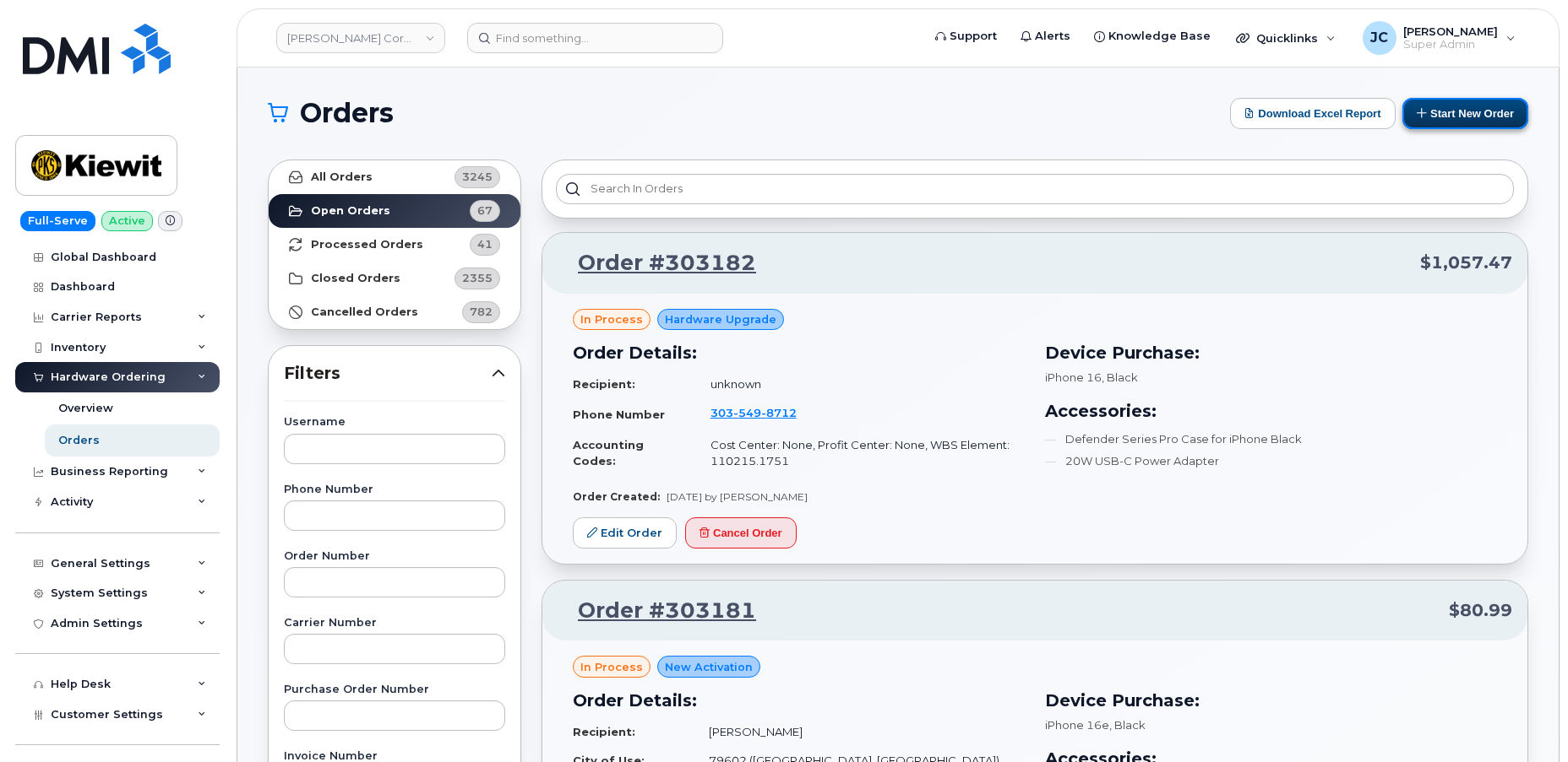
click at [1443, 120] on button "Start New Order" at bounding box center [1465, 113] width 125 height 32
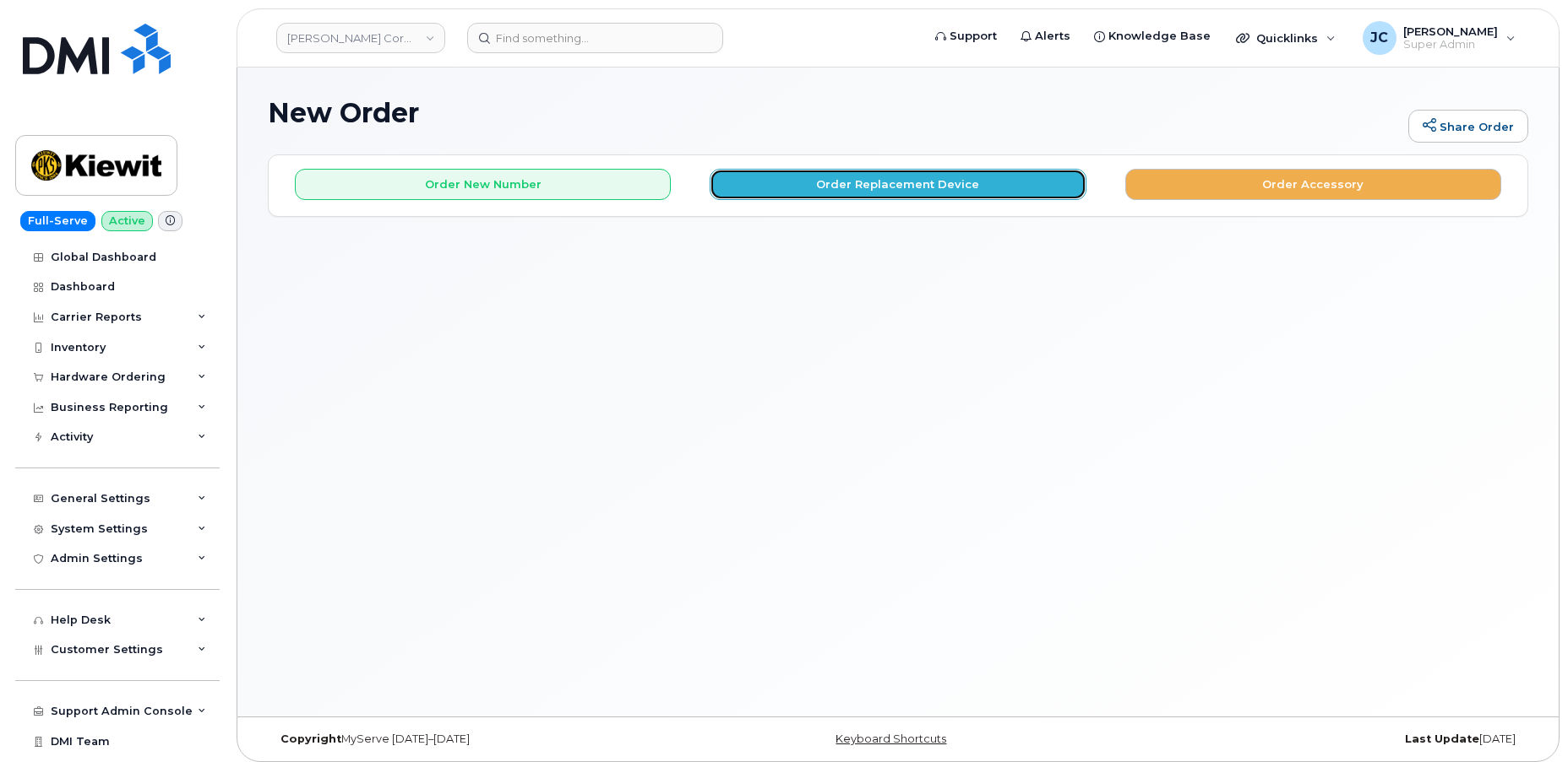
click at [905, 186] on button "Order Replacement Device" at bounding box center [898, 184] width 375 height 32
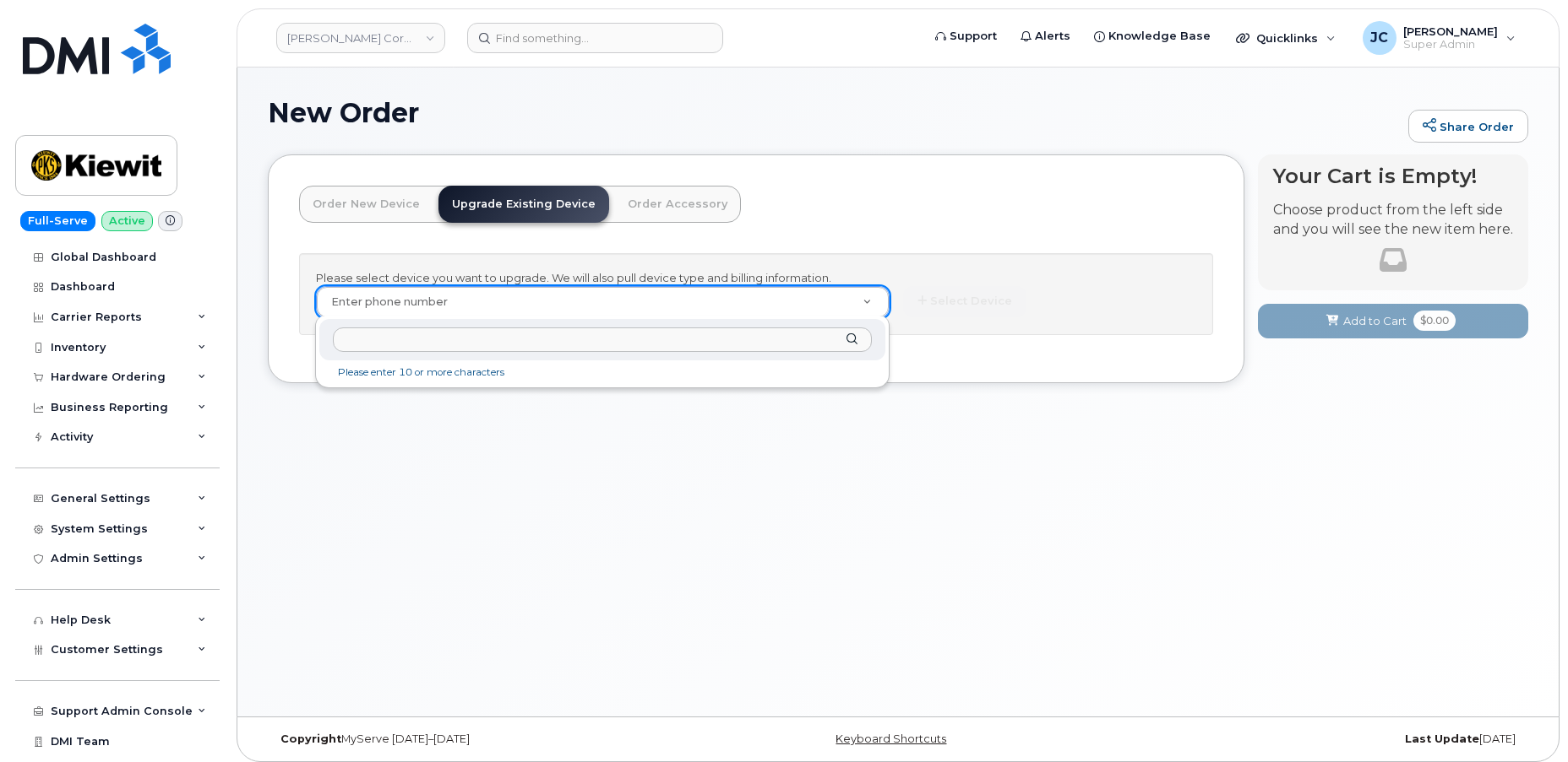
drag, startPoint x: 487, startPoint y: 311, endPoint x: 489, endPoint y: 285, distance: 26.1
click at [441, 347] on input "text" at bounding box center [602, 340] width 539 height 25
paste input "303.549.8712"
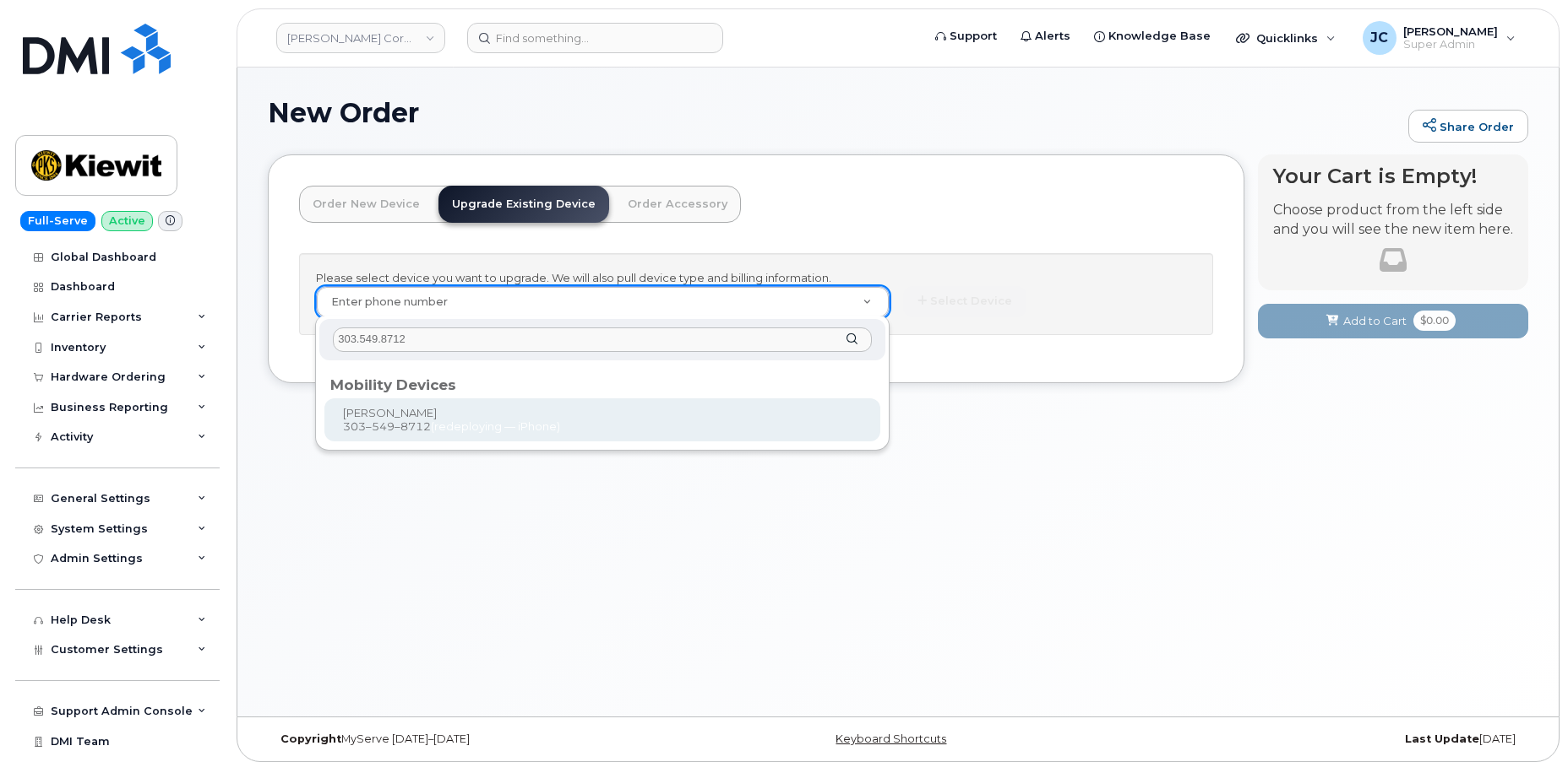
type input "303.549.8712"
type input "1166088"
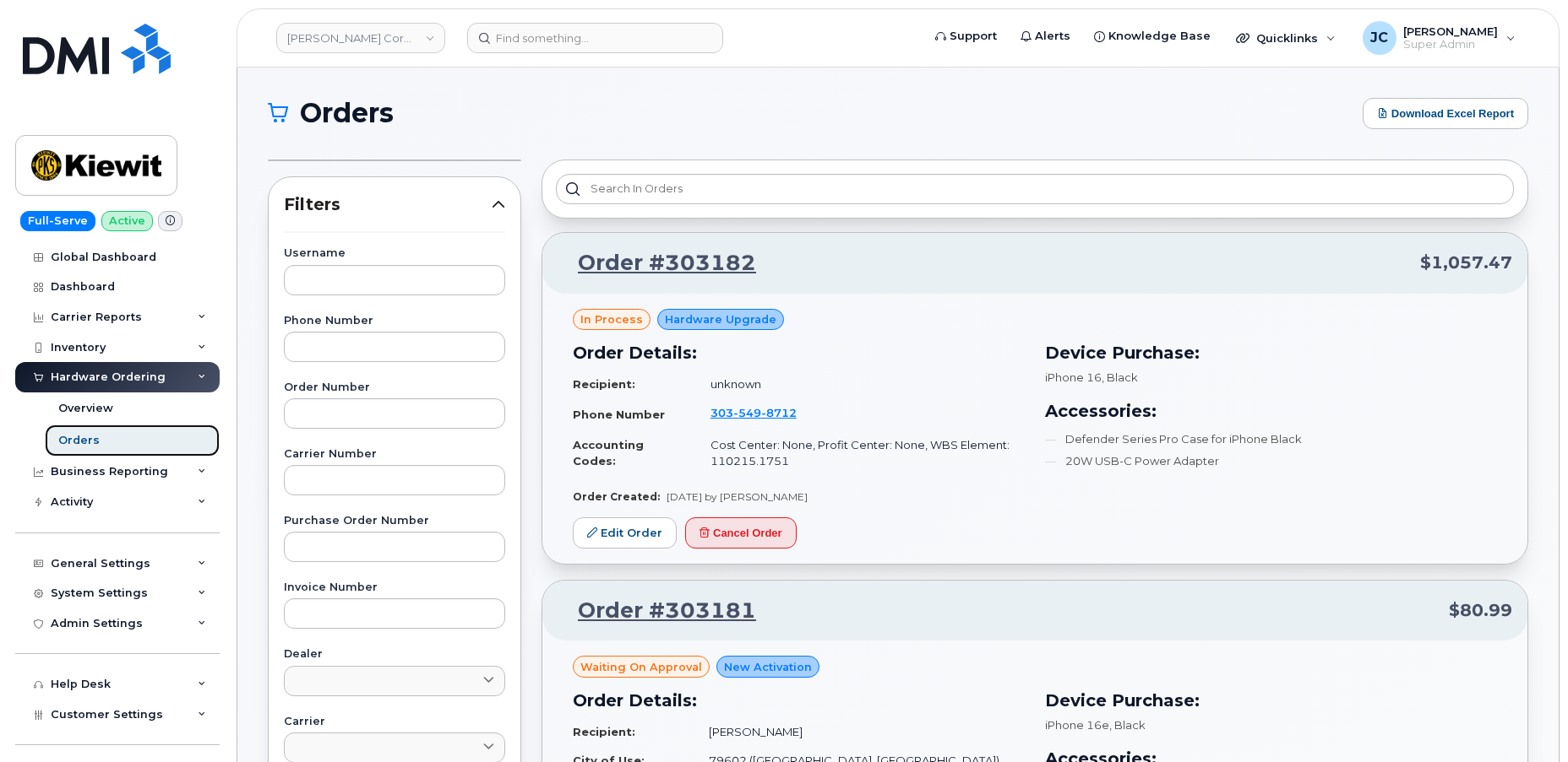
click at [84, 440] on div "Orders" at bounding box center [79, 440] width 41 height 15
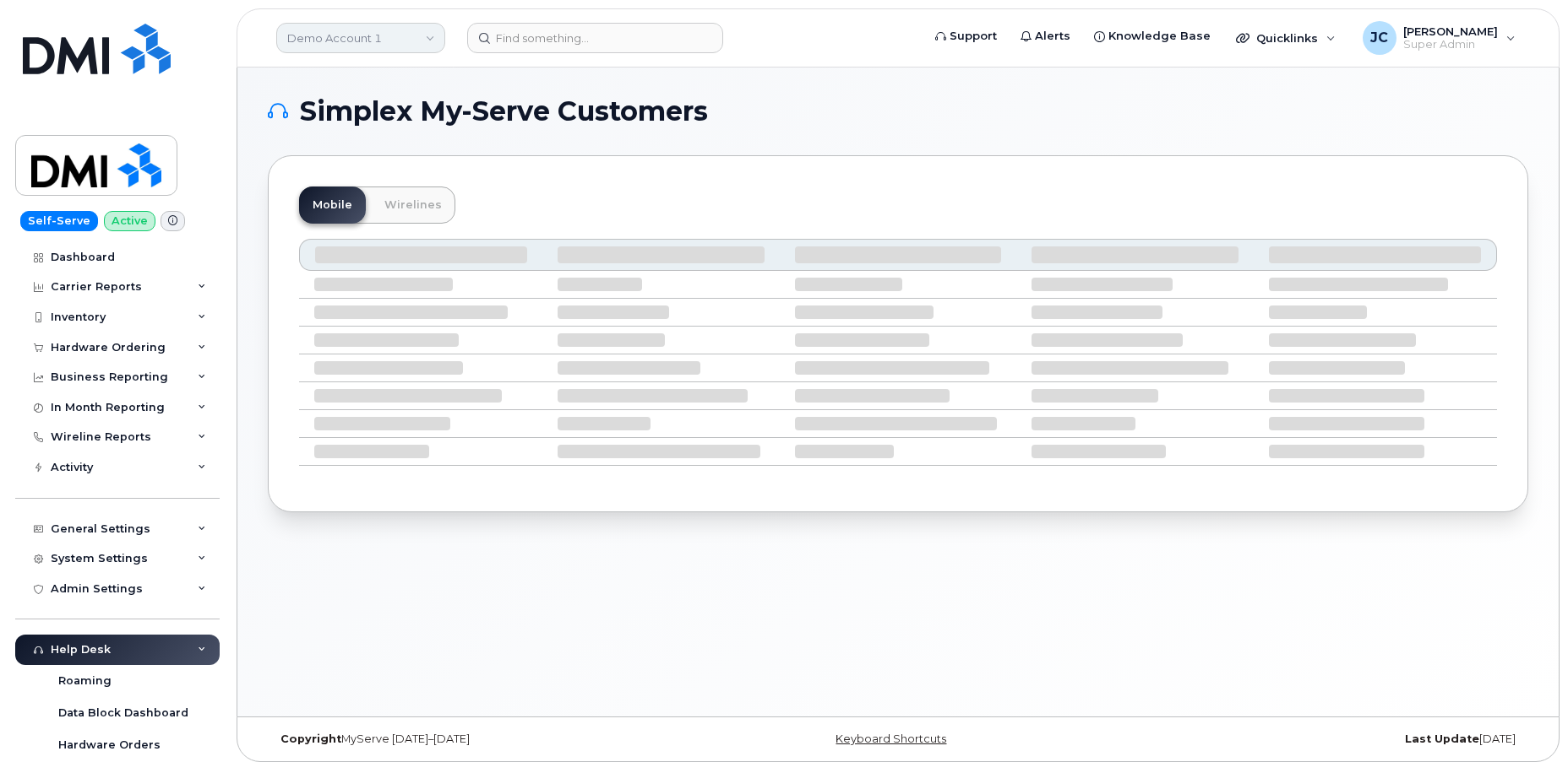
click at [380, 41] on link "Demo Account 1" at bounding box center [360, 38] width 169 height 31
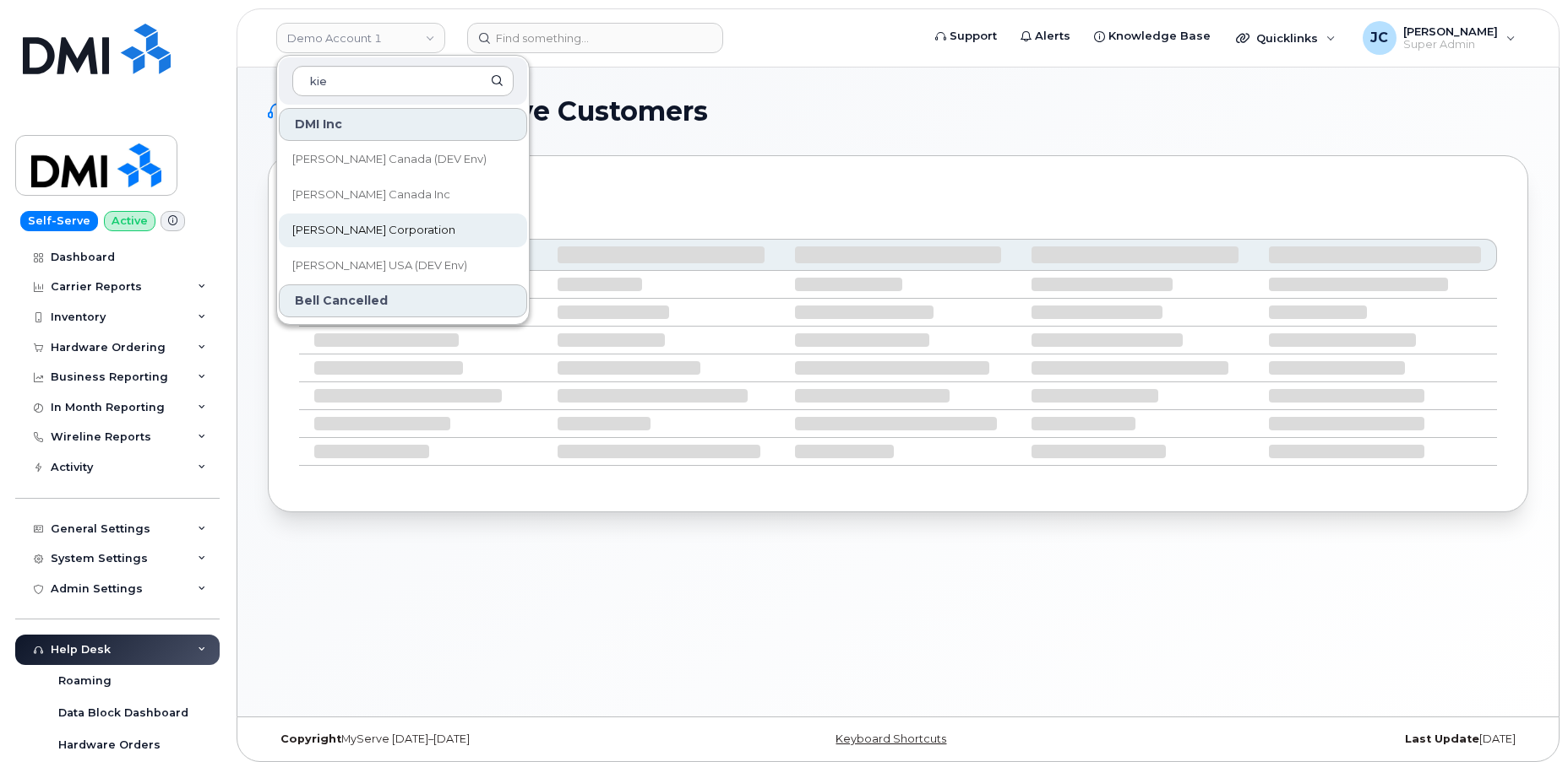
type input "kie"
click at [374, 235] on span "[PERSON_NAME] Corporation" at bounding box center [374, 231] width 163 height 17
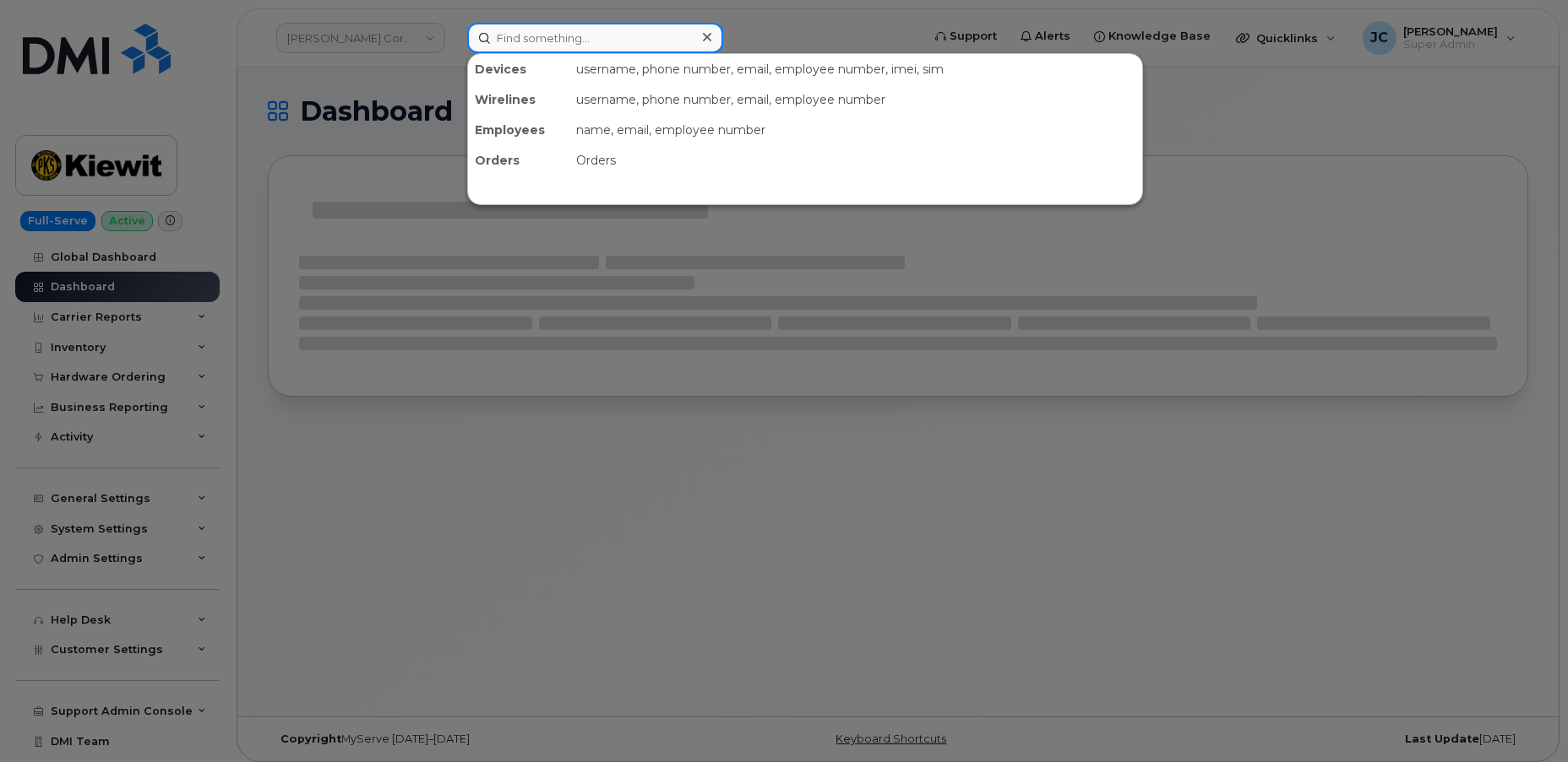
click at [527, 39] on input at bounding box center [595, 38] width 256 height 31
click at [374, 564] on div at bounding box center [784, 381] width 1568 height 762
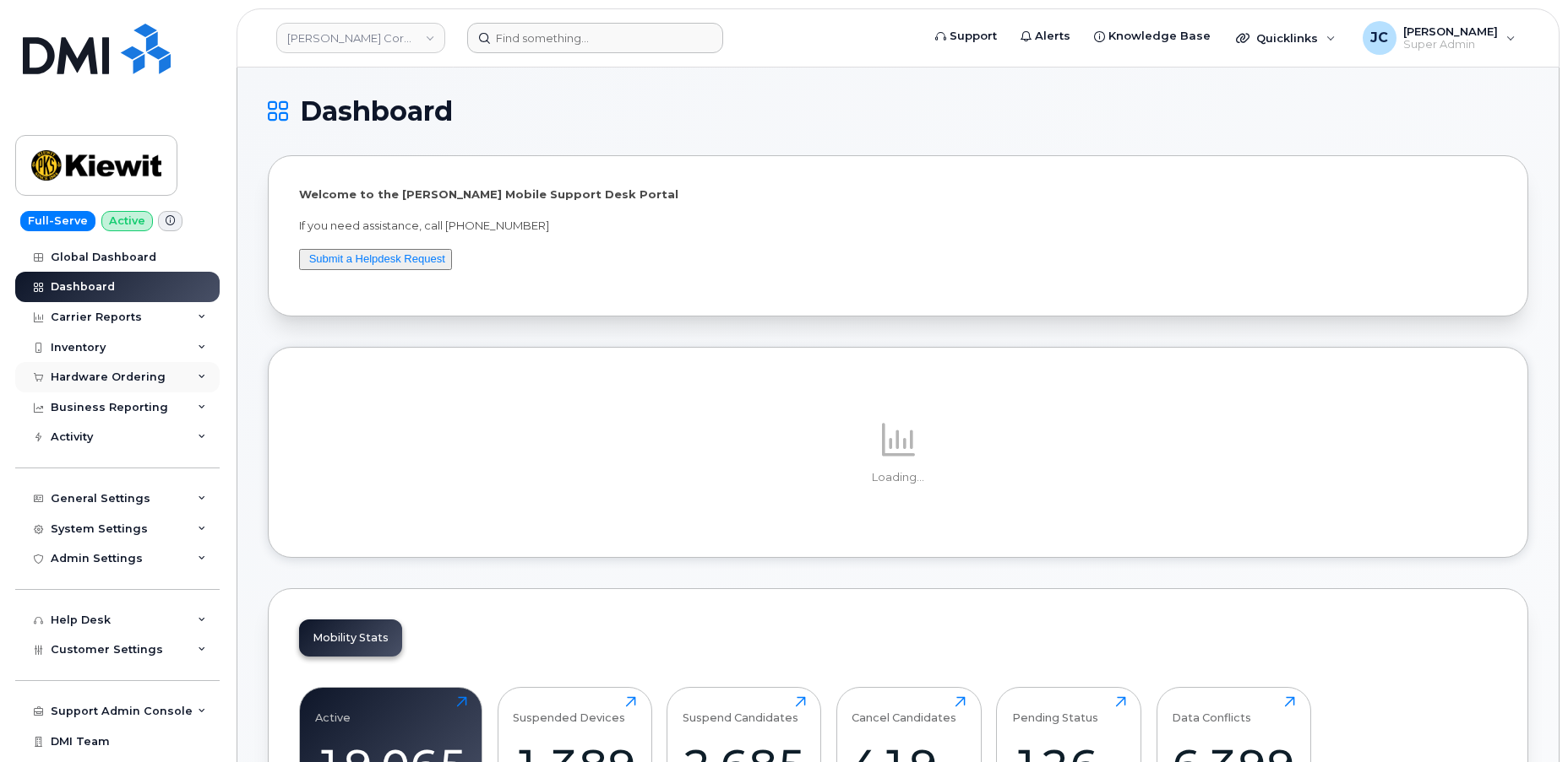
click at [197, 376] on icon at bounding box center [201, 377] width 9 height 9
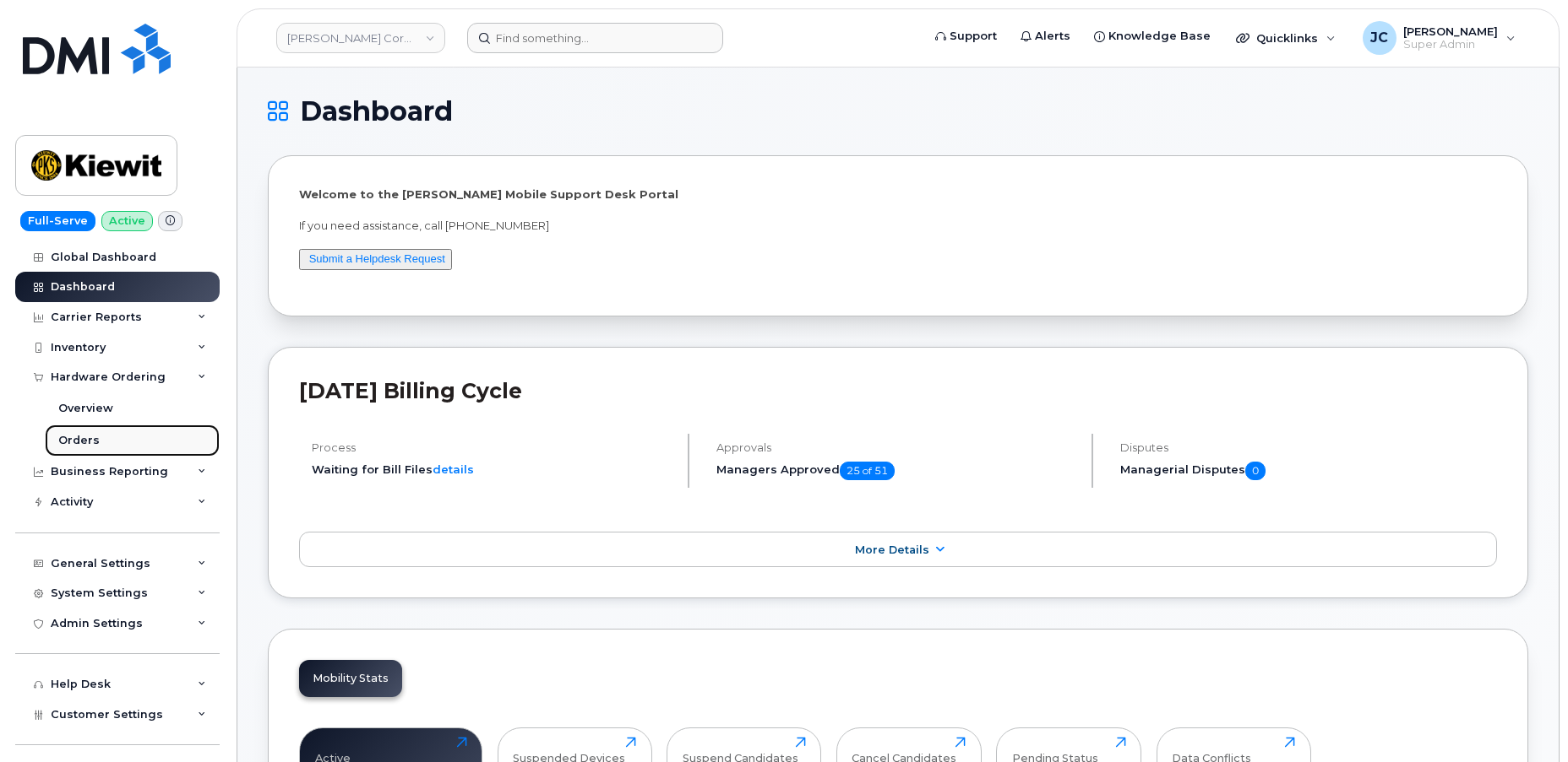
click at [86, 444] on div "Orders" at bounding box center [79, 440] width 41 height 15
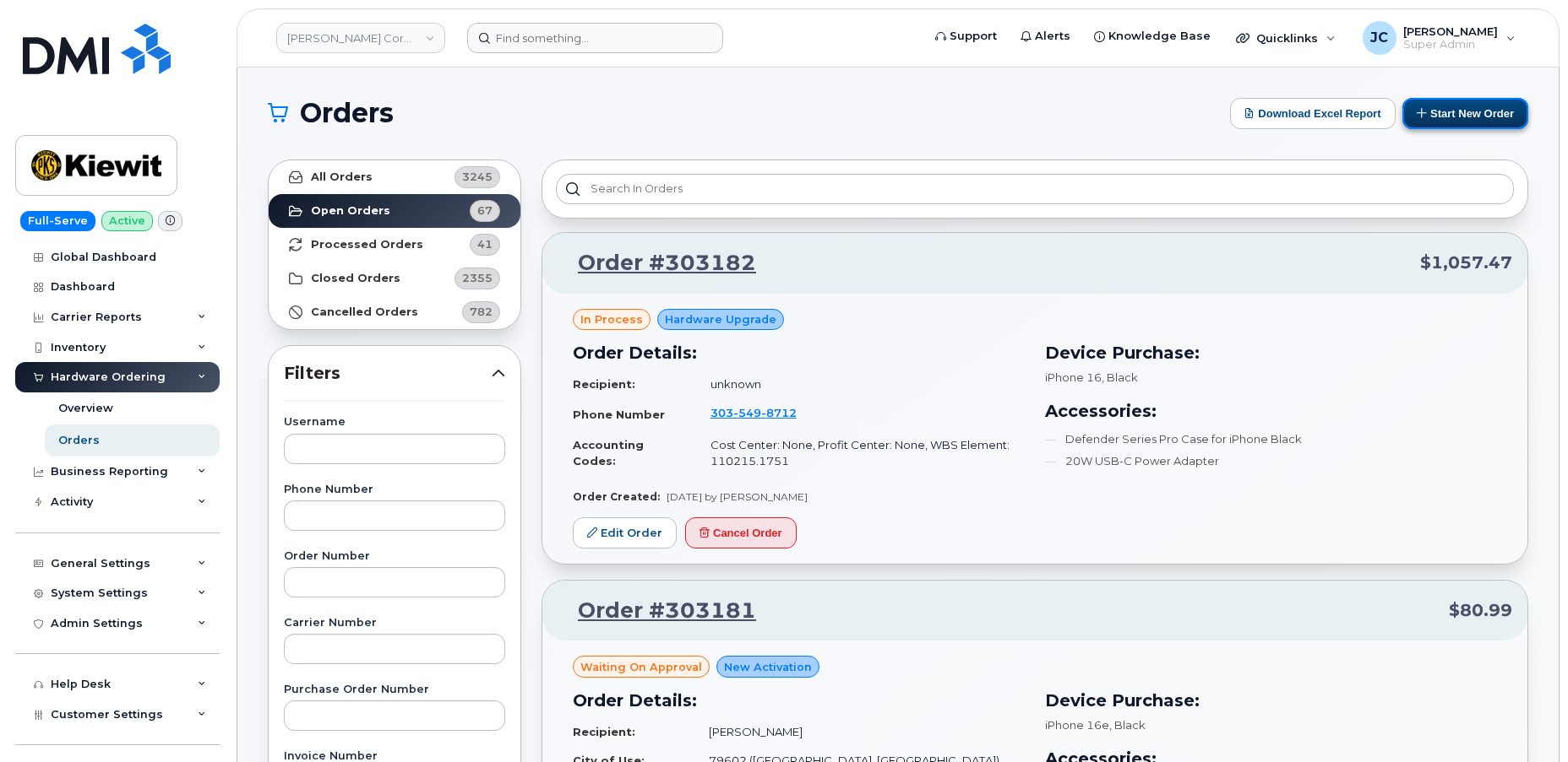
click at [1475, 111] on button "Start New Order" at bounding box center [1465, 113] width 125 height 32
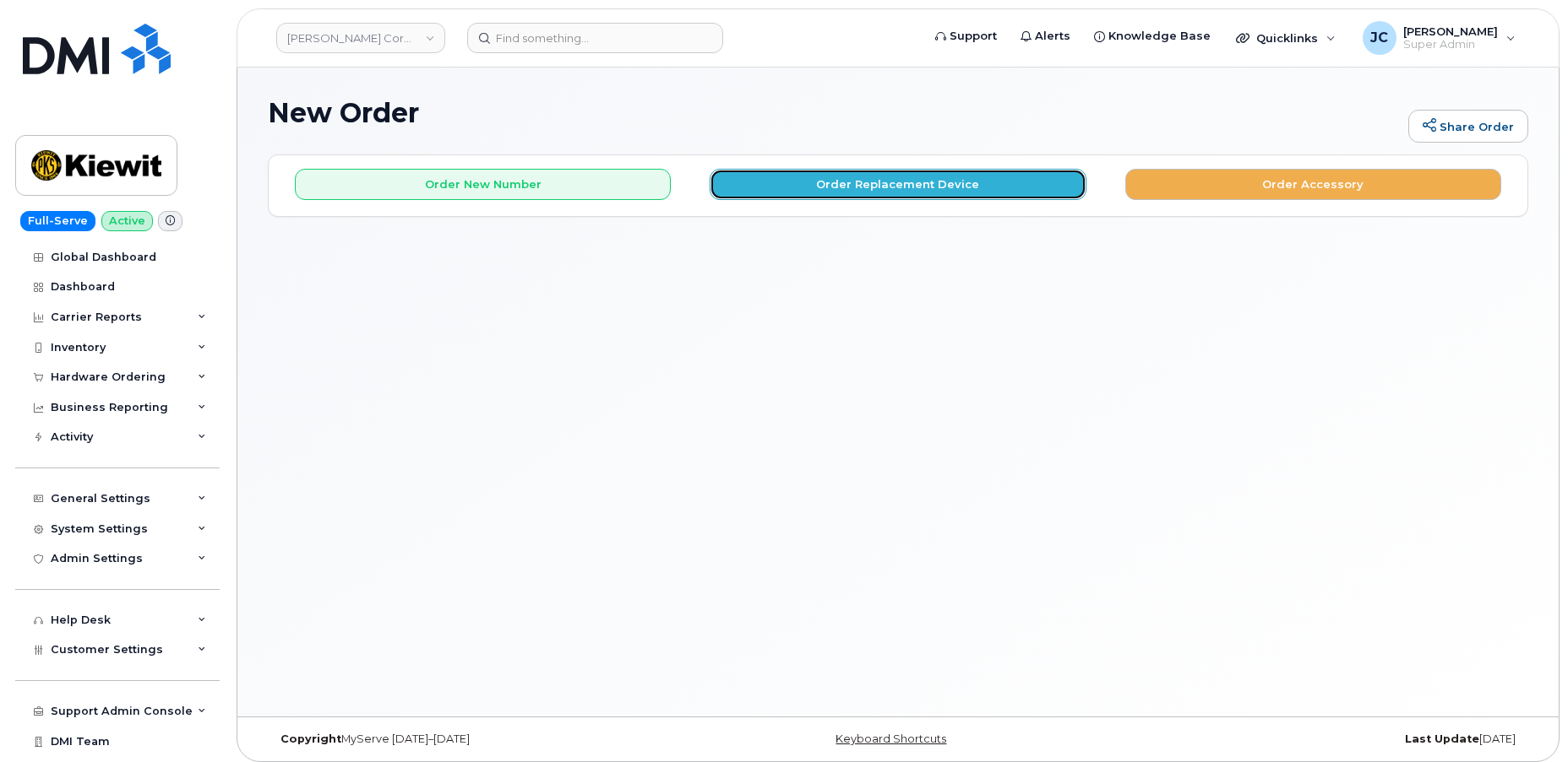
click at [898, 190] on button "Order Replacement Device" at bounding box center [898, 184] width 375 height 32
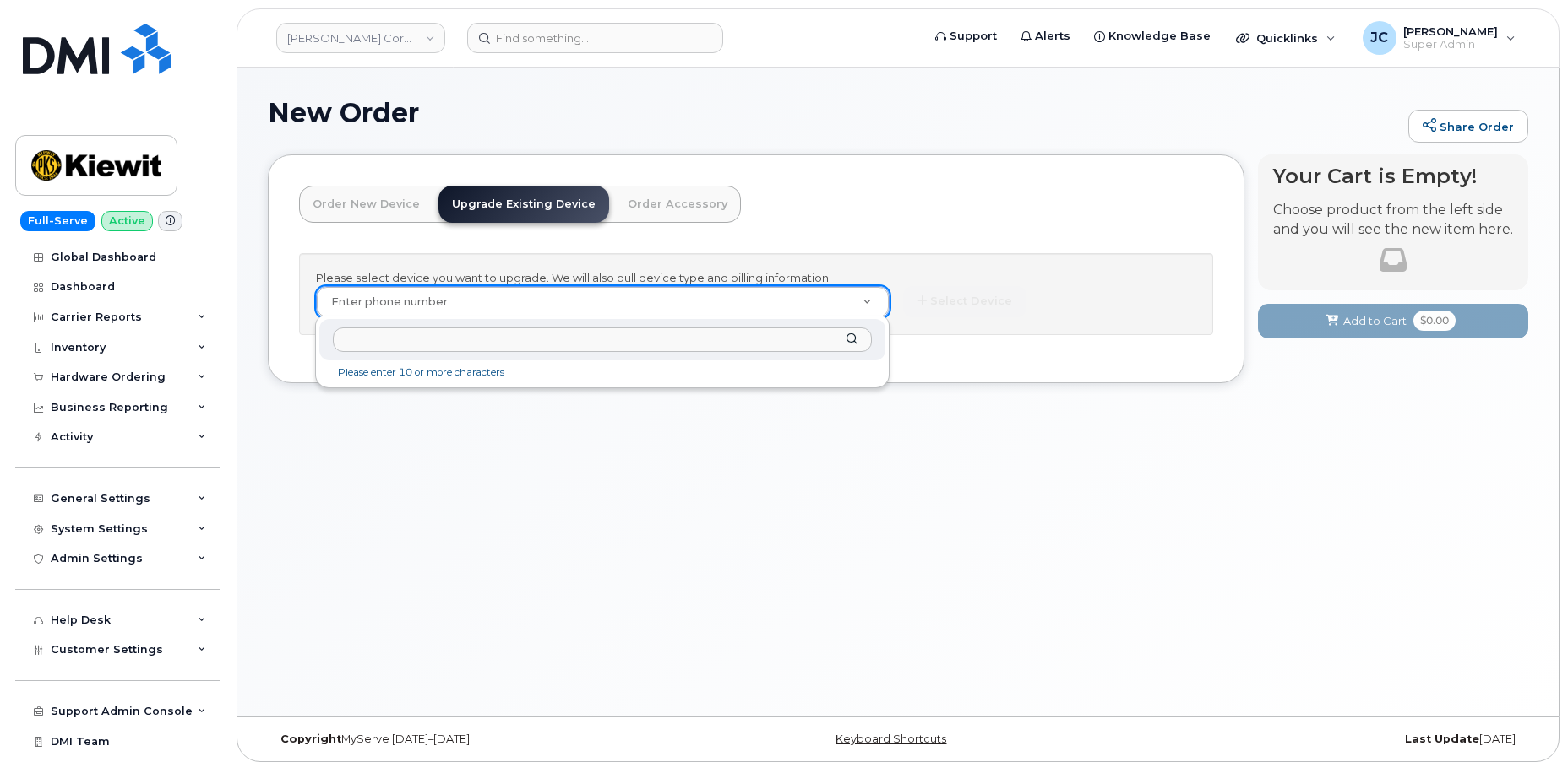
click at [504, 341] on input "text" at bounding box center [602, 340] width 539 height 25
paste input "303.549.8712"
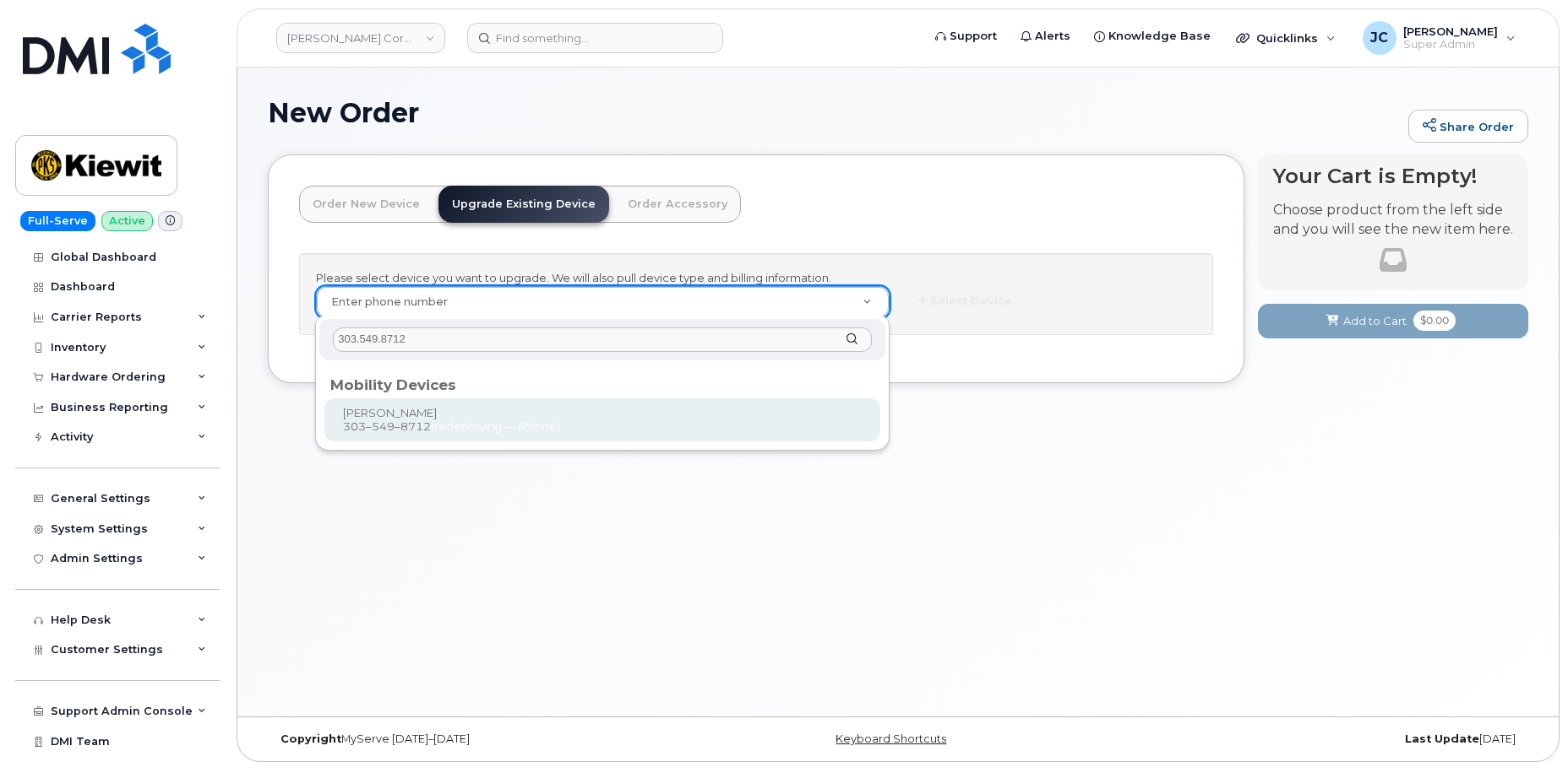
type input "303.549.8712"
type input "1166088"
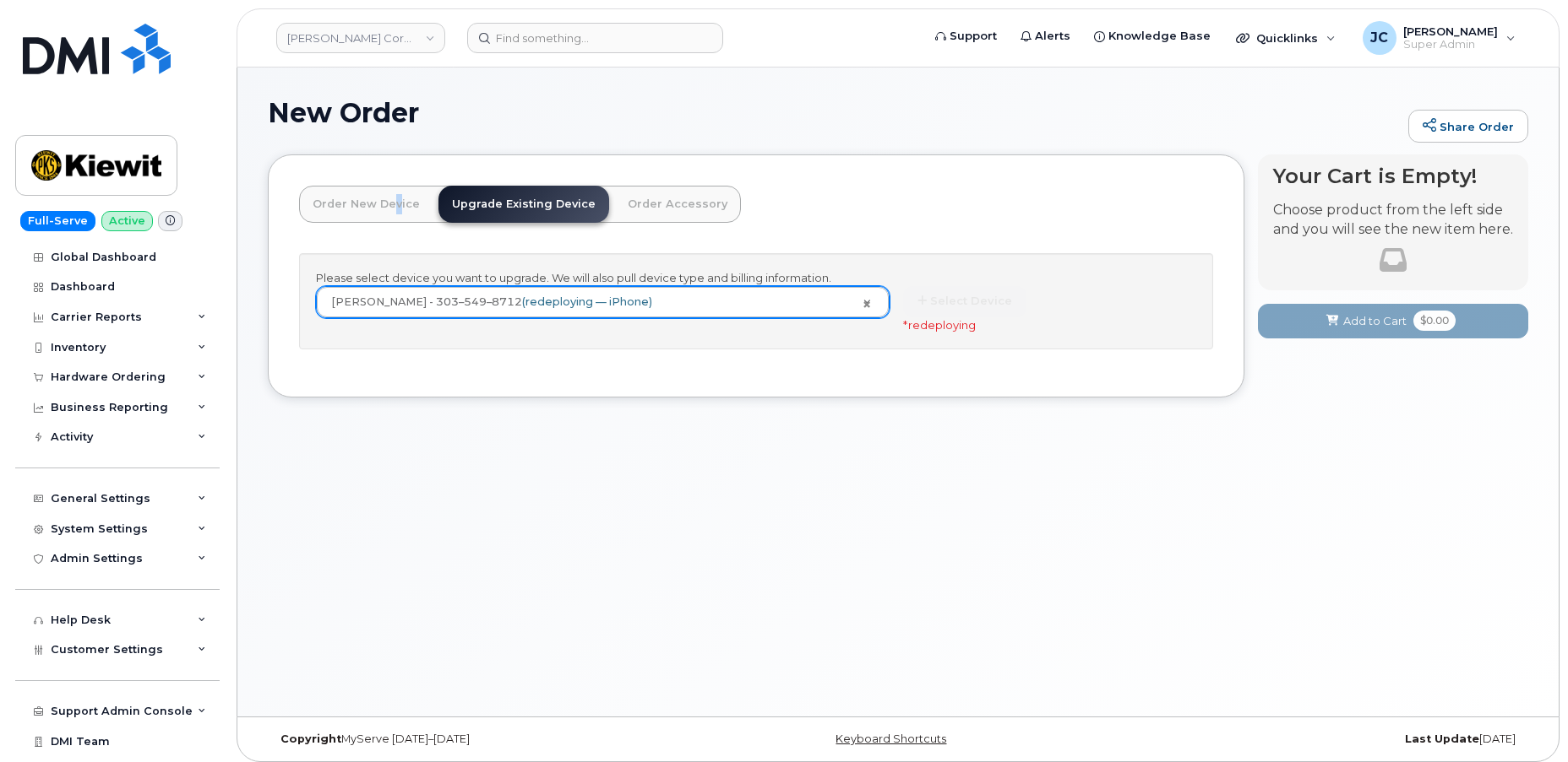
click at [387, 207] on link "Order New Device" at bounding box center [366, 204] width 134 height 37
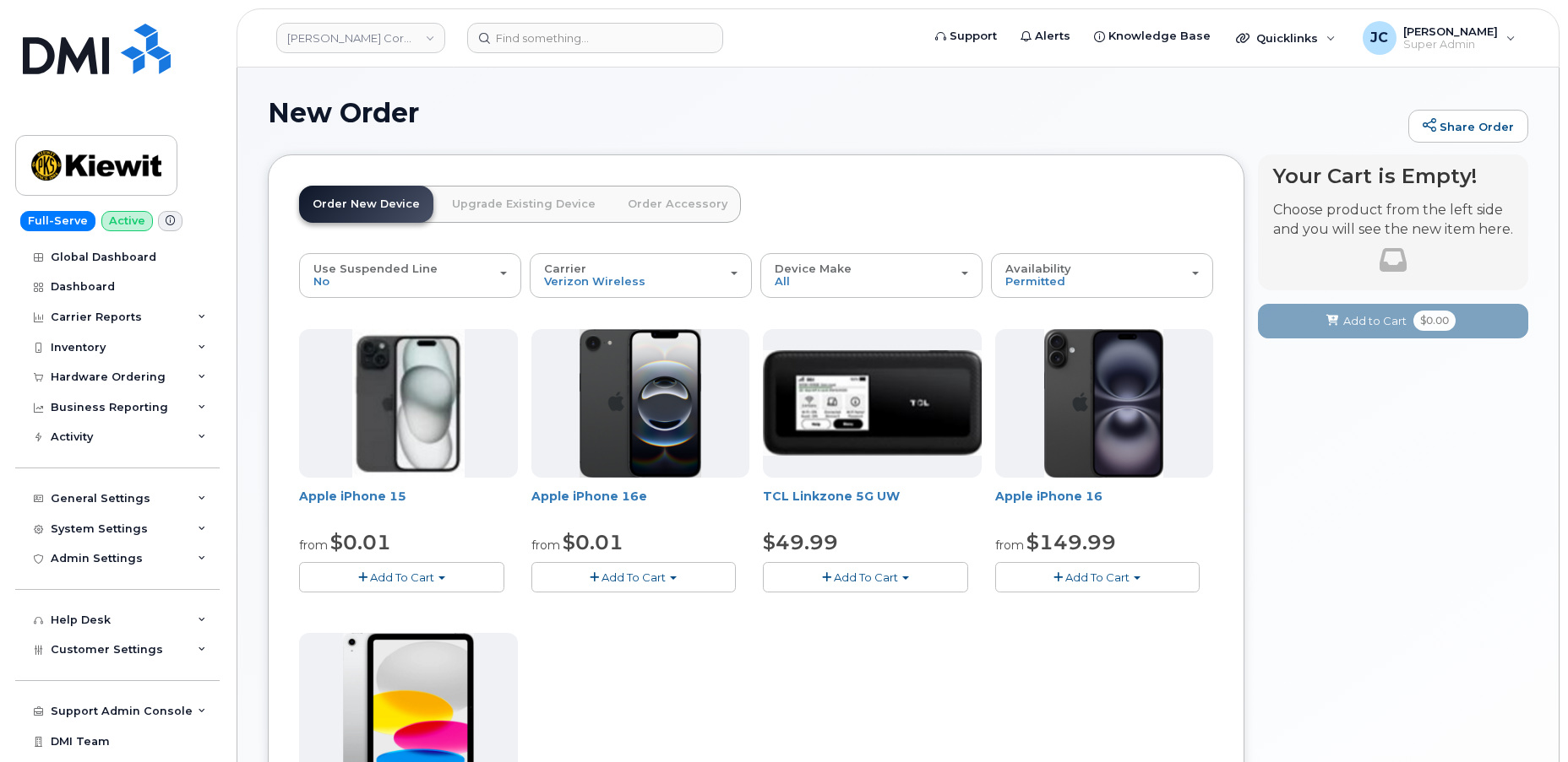
click at [529, 200] on link "Upgrade Existing Device" at bounding box center [524, 204] width 170 height 37
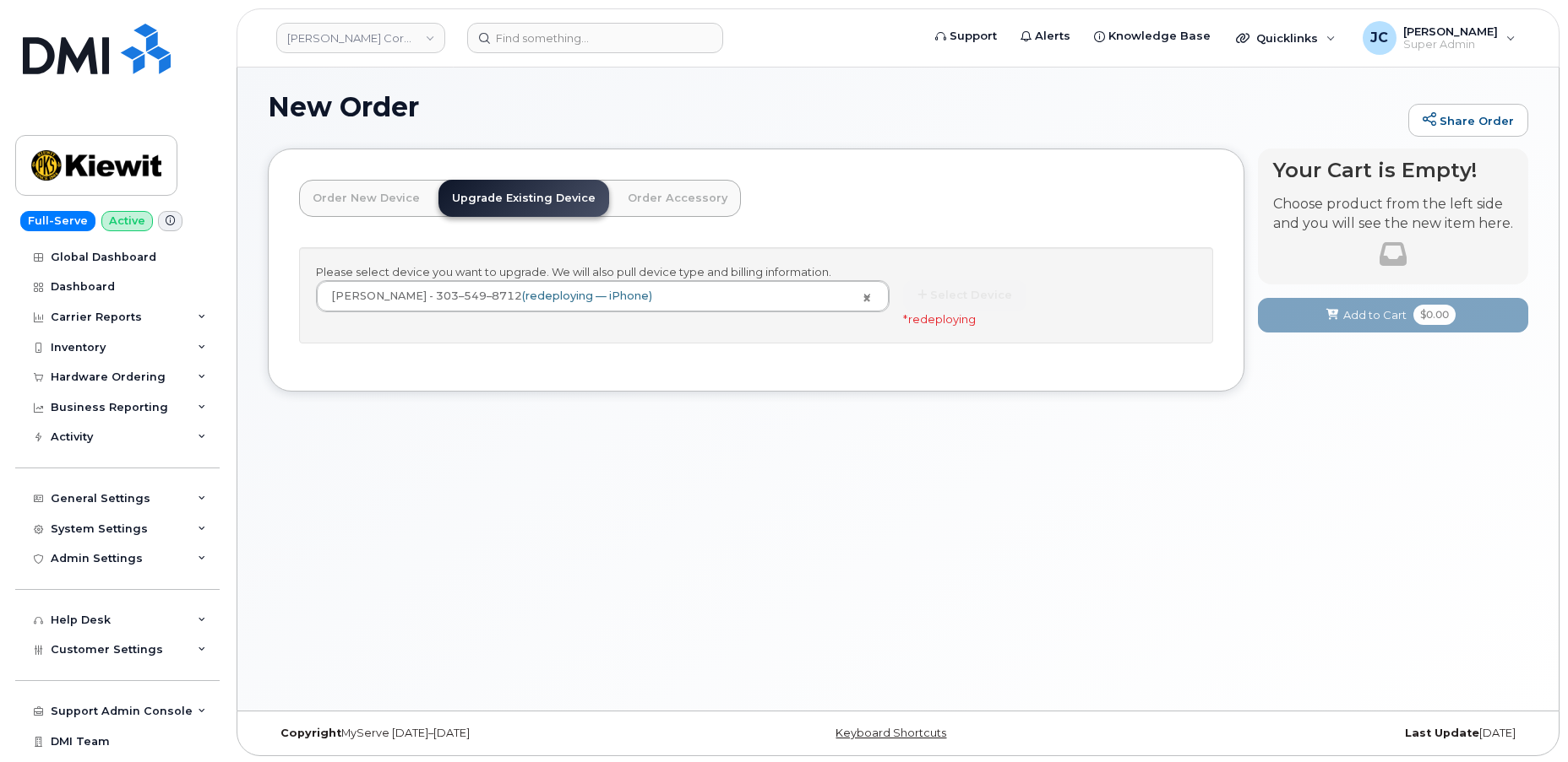
scroll to position [8, 0]
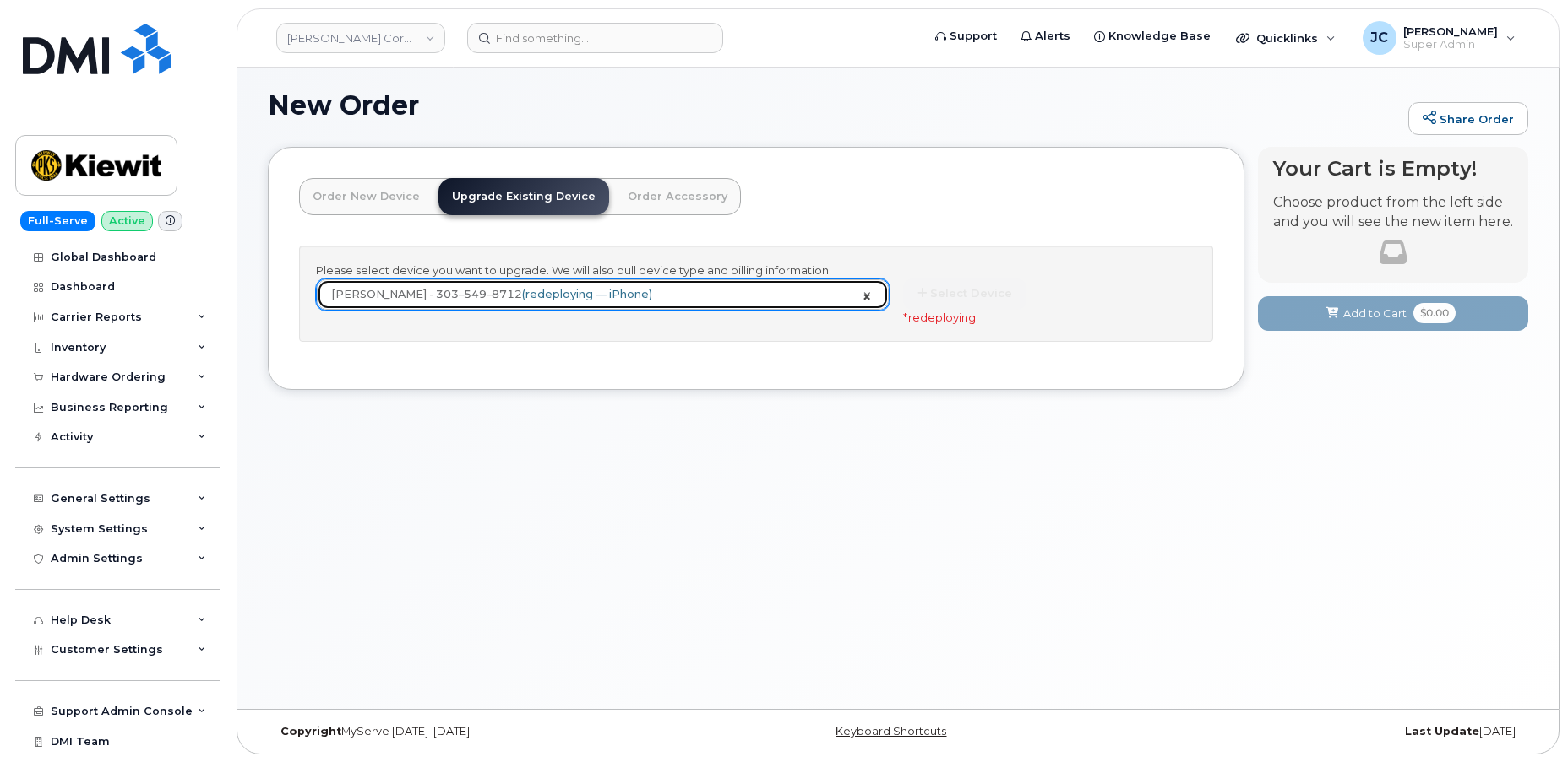
click at [869, 297] on link "[PERSON_NAME] - 303–549–8712 (redeploying — iPhone)" at bounding box center [602, 295] width 572 height 31
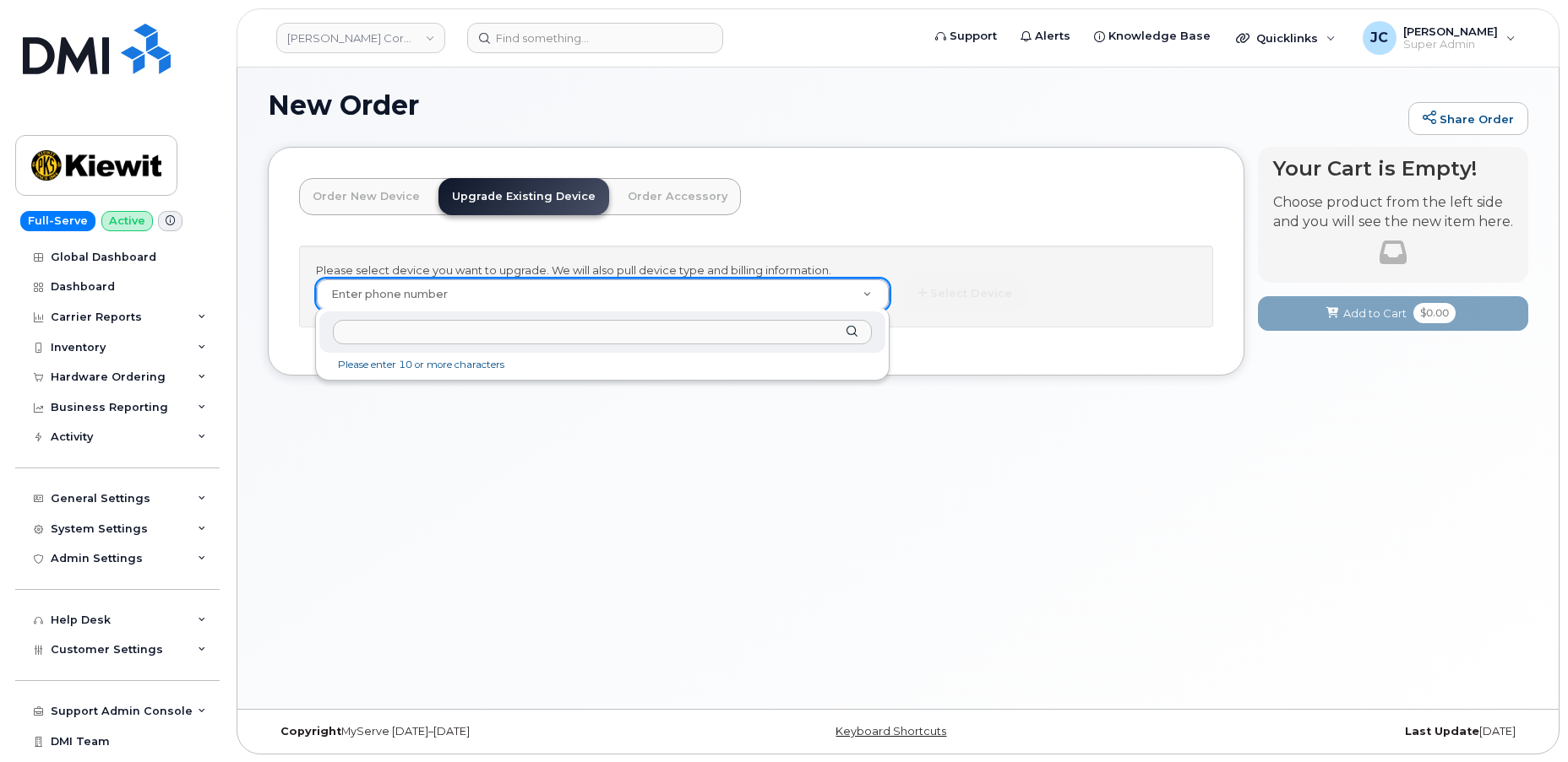
click at [441, 332] on input "text" at bounding box center [602, 332] width 539 height 25
paste input "303.549.8712"
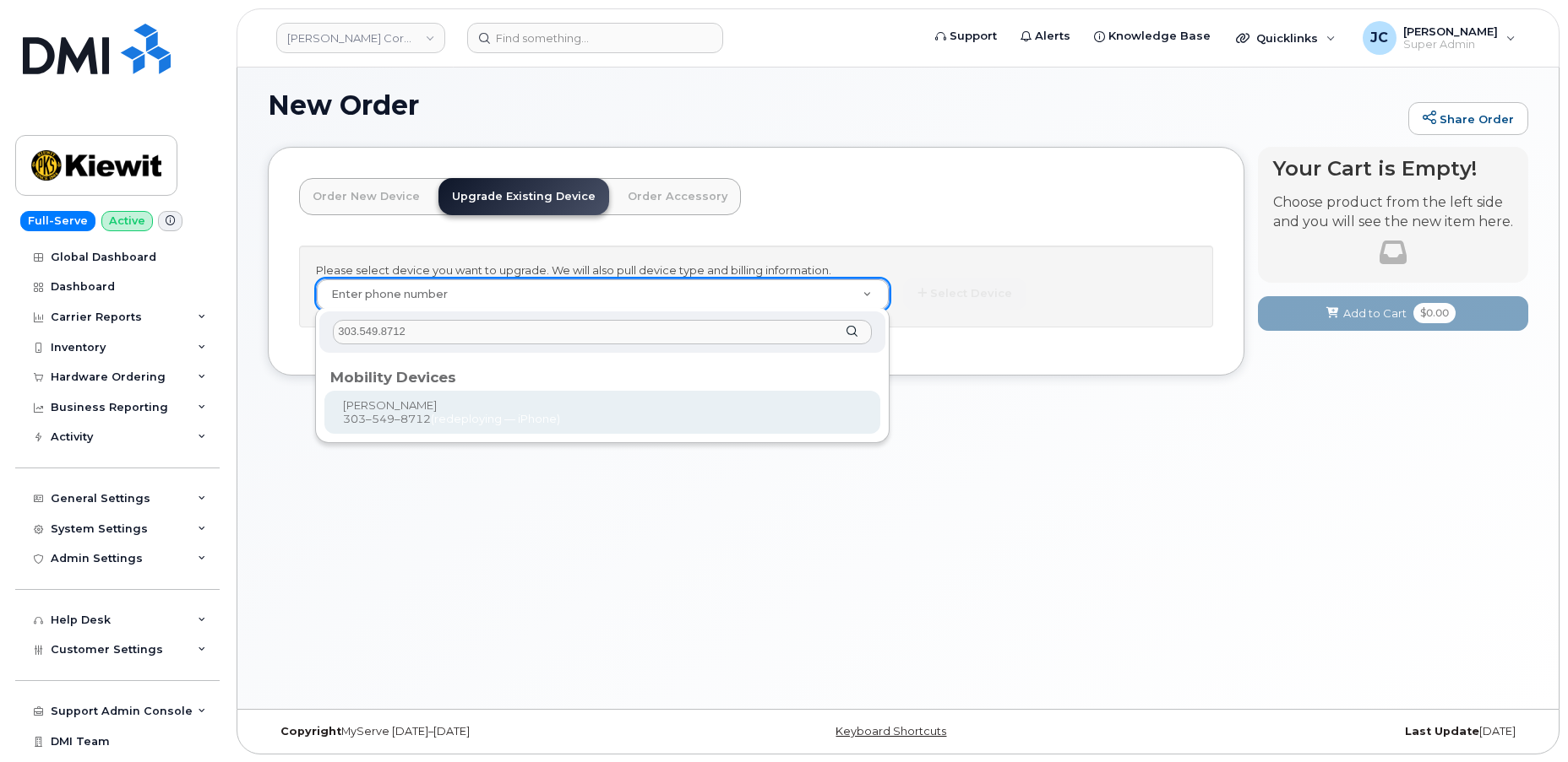
type input "303.549.8712"
type input "1166088"
